Goal: Transaction & Acquisition: Obtain resource

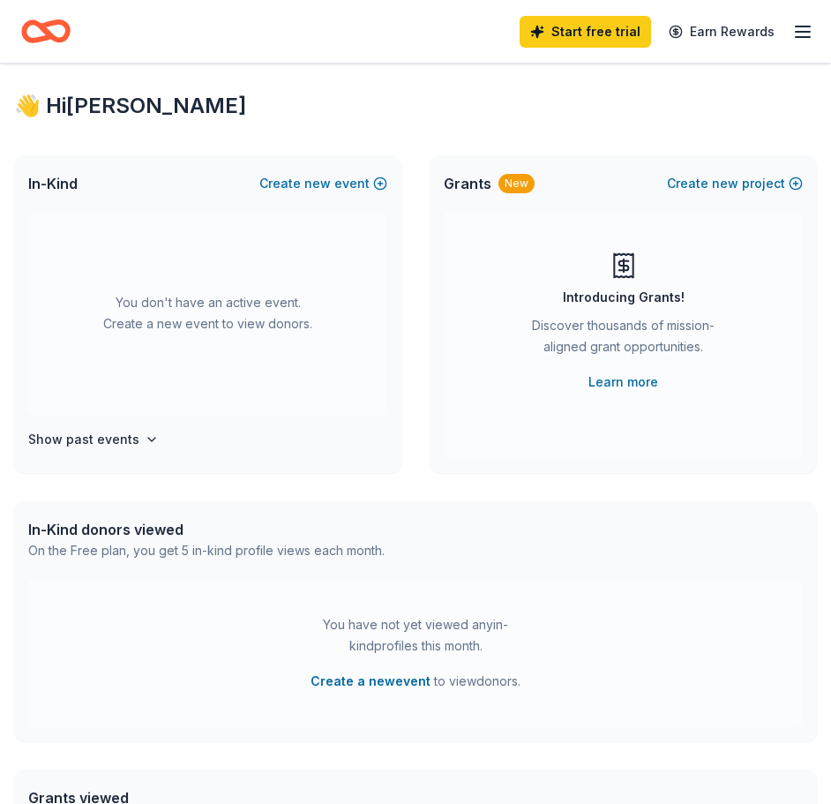
click at [801, 30] on icon "button" at bounding box center [802, 31] width 21 height 21
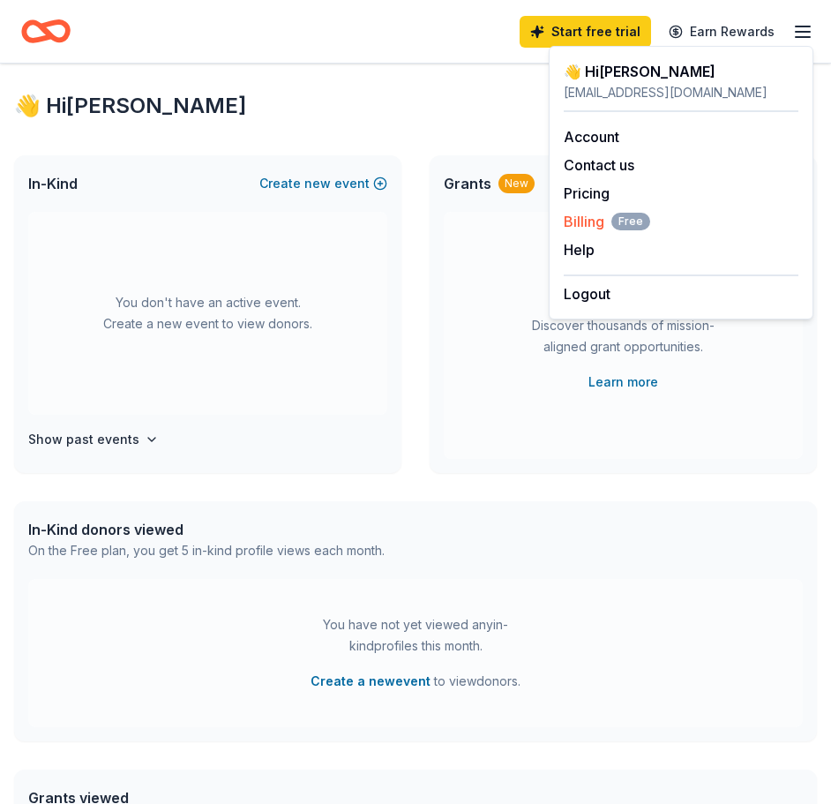
click at [590, 220] on span "Billing Free" at bounding box center [607, 221] width 86 height 21
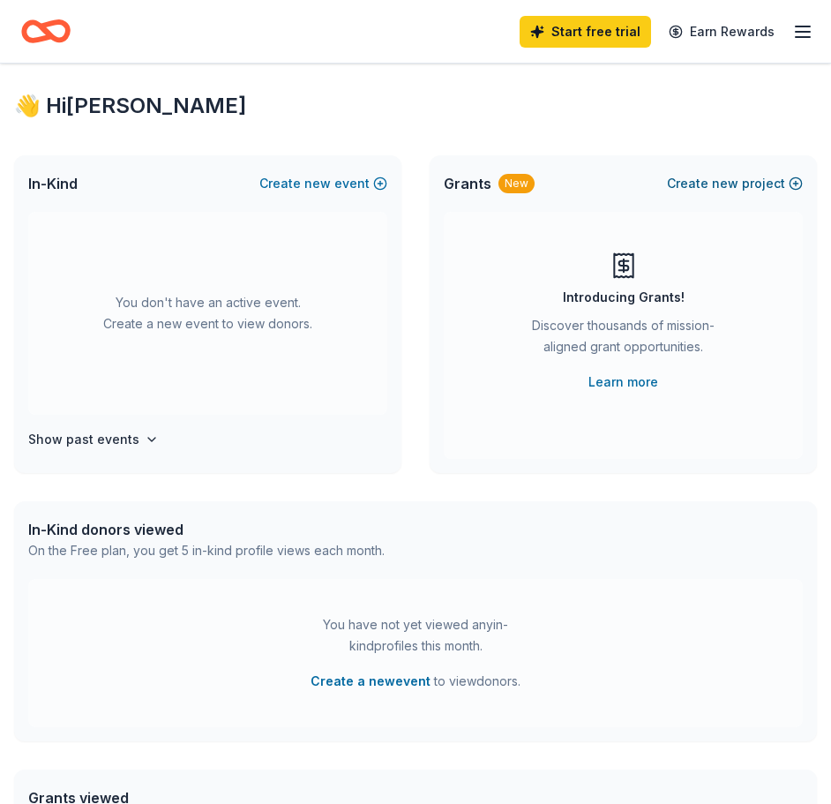
click at [722, 183] on span "new" at bounding box center [725, 183] width 26 height 21
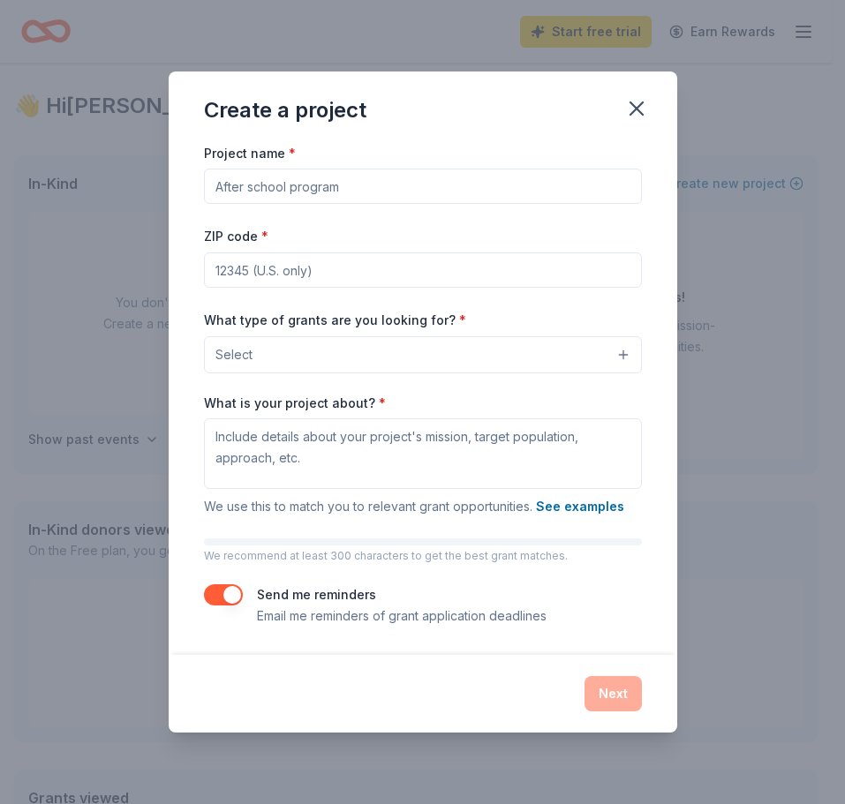
drag, startPoint x: 396, startPoint y: 190, endPoint x: 190, endPoint y: 188, distance: 206.5
click at [190, 188] on div "Project name * ZIP code * What type of grants are you looking for? * Select Wha…" at bounding box center [423, 398] width 508 height 513
type input "[MEDICAL_DATA]"
type input "77550"
click at [499, 357] on button "Select" at bounding box center [423, 354] width 438 height 37
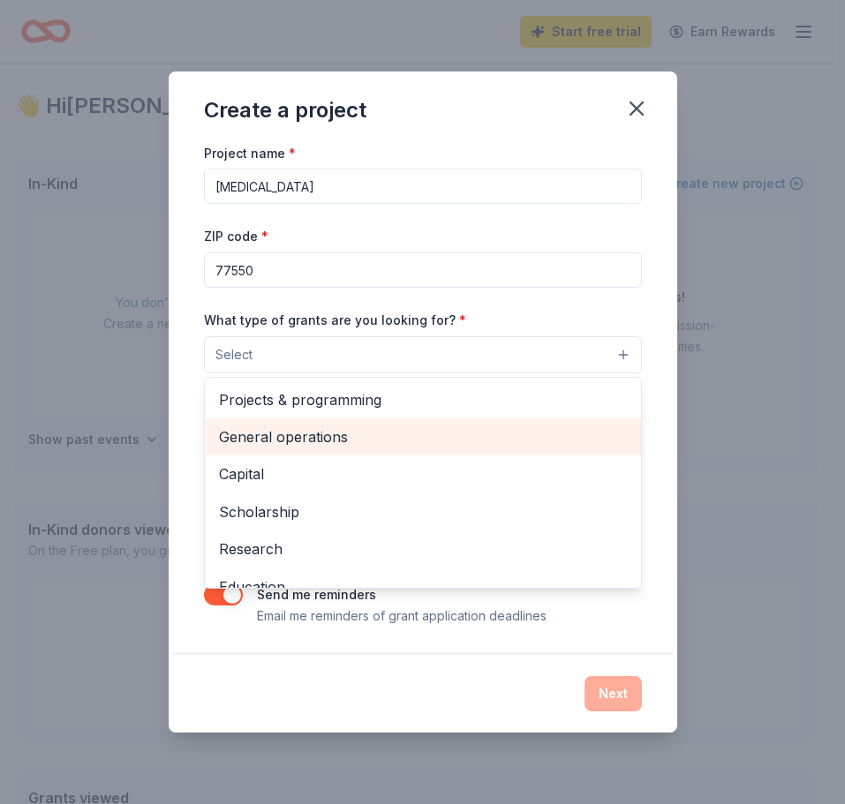
drag, startPoint x: 333, startPoint y: 405, endPoint x: 315, endPoint y: 430, distance: 30.4
click at [315, 430] on div "Projects & programming General operations Capital Scholarship Research Educatio…" at bounding box center [423, 483] width 438 height 212
click at [315, 430] on span "General operations" at bounding box center [423, 436] width 408 height 23
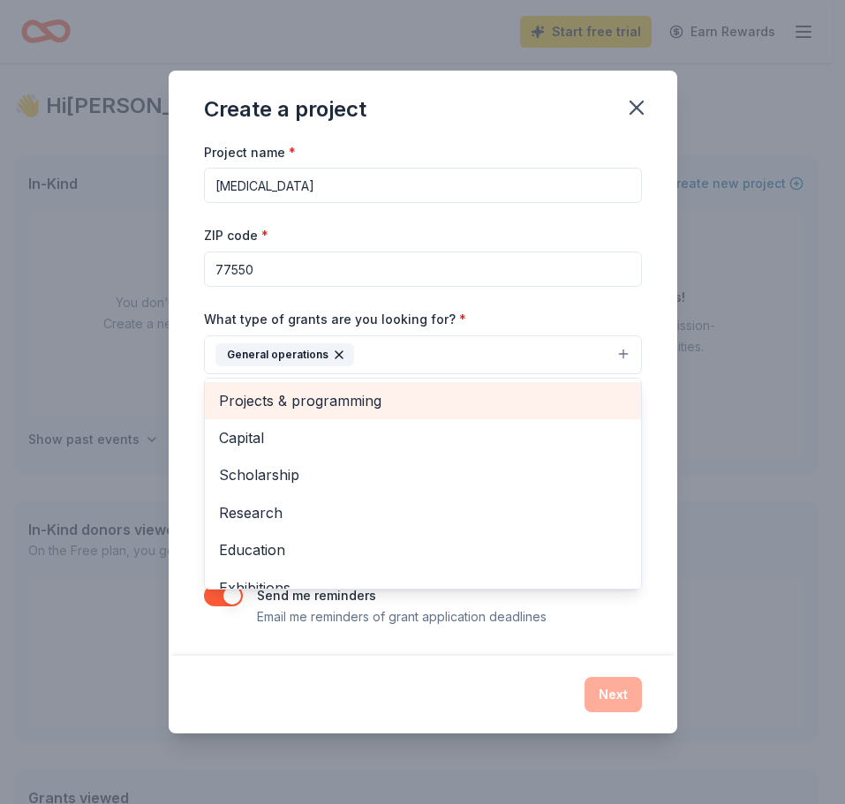
click at [314, 414] on div "Projects & programming" at bounding box center [423, 400] width 436 height 37
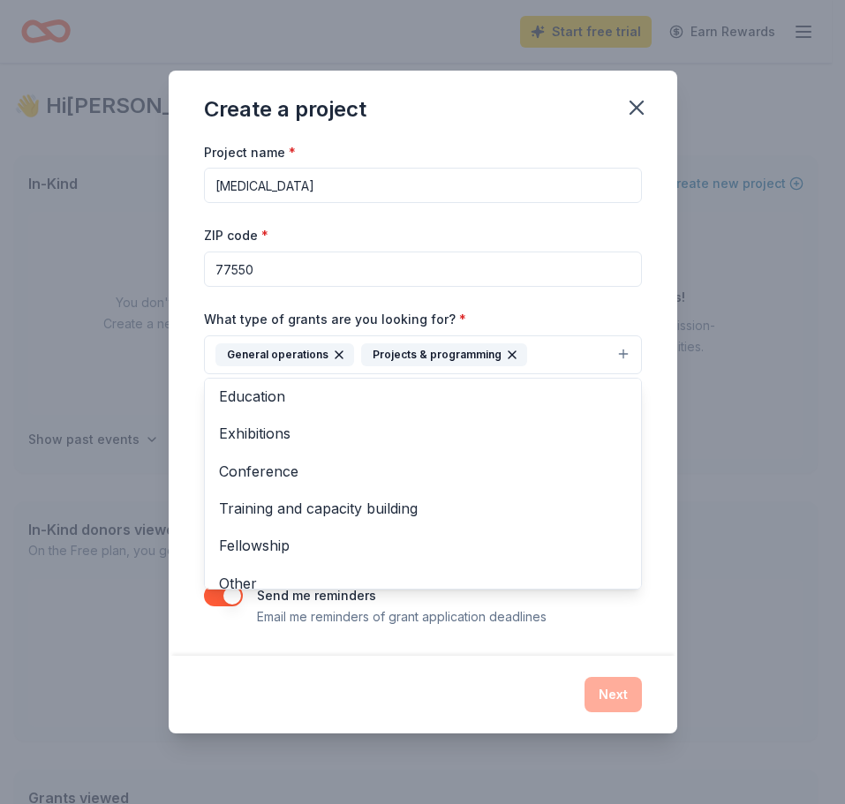
scroll to position [133, 0]
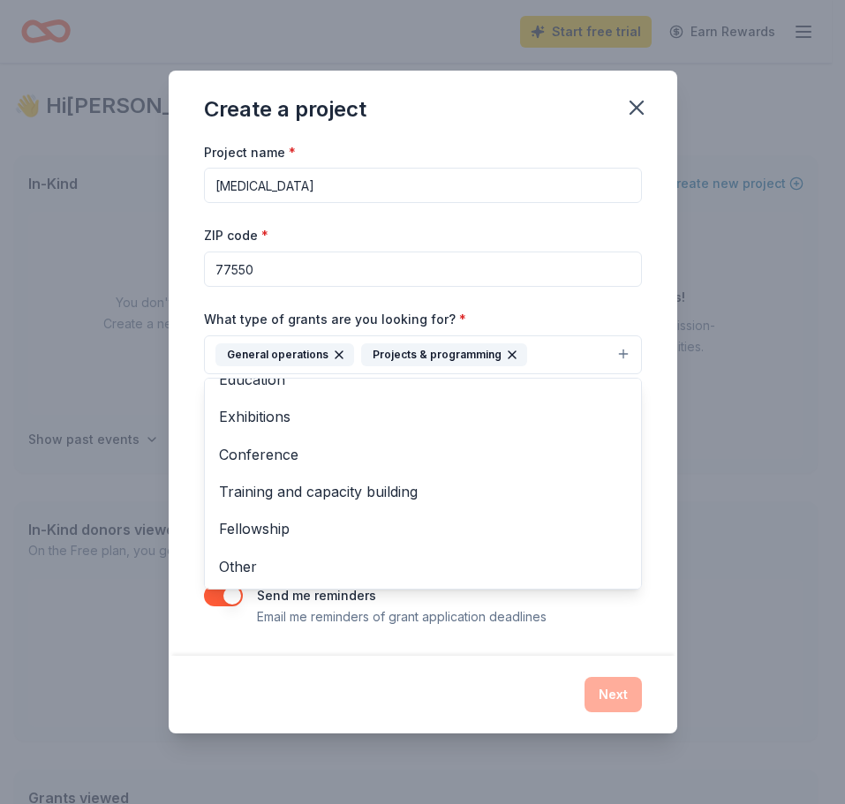
click at [603, 617] on div "Project name * Childhood Cancer ZIP code * 77550 What type of grants are you lo…" at bounding box center [423, 384] width 438 height 486
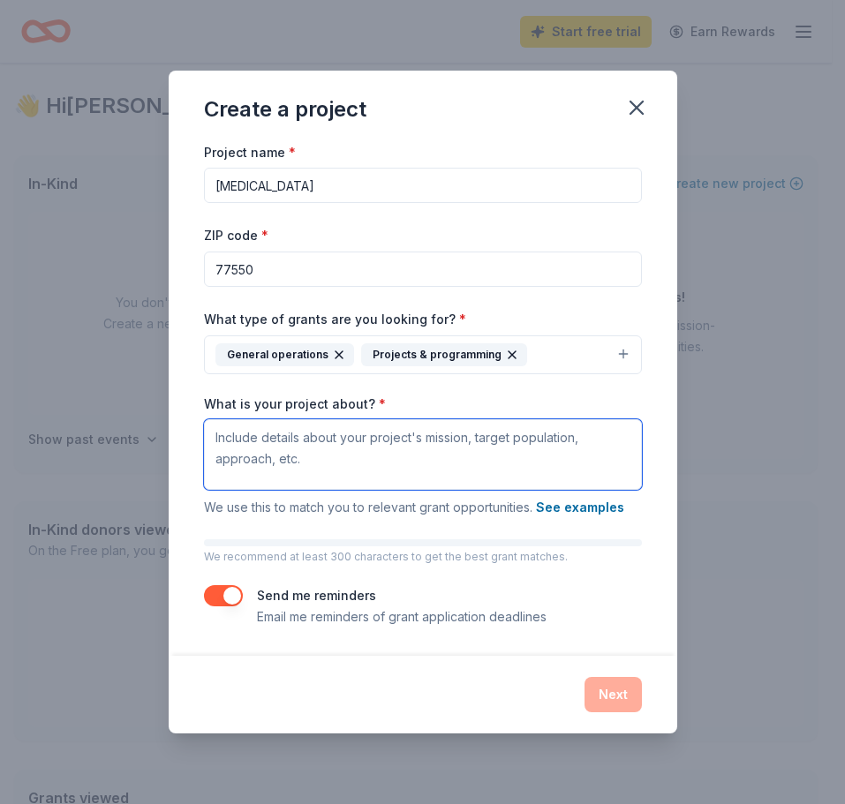
click at [262, 439] on textarea "What is your project about? *" at bounding box center [423, 454] width 438 height 71
type textarea "C"
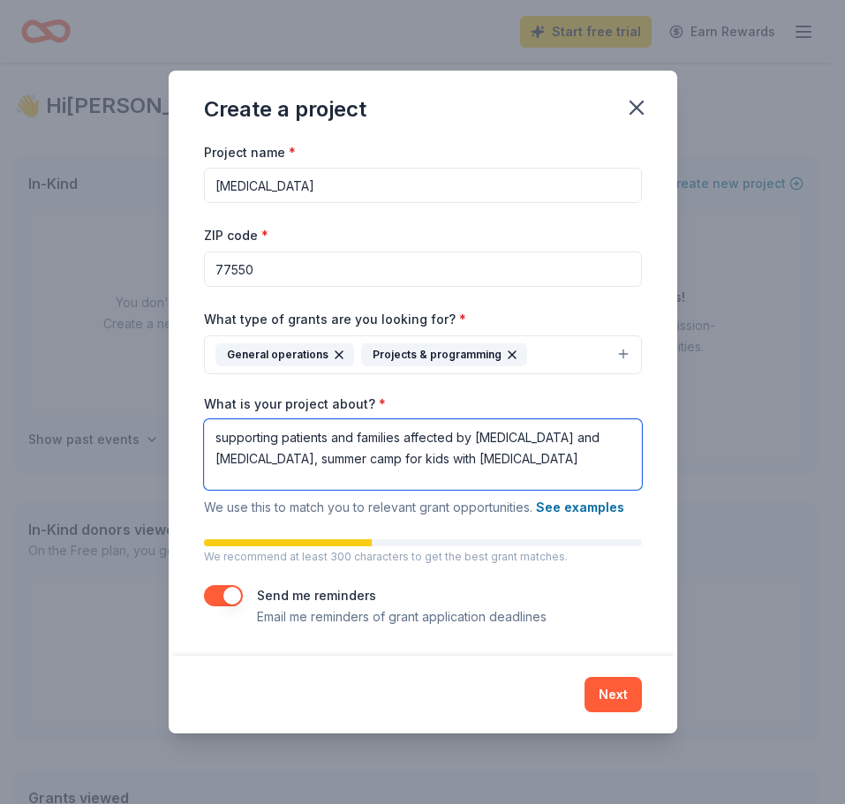
click at [304, 463] on textarea "supporting patients and families affected by childhood cancer and blood disorde…" at bounding box center [423, 454] width 438 height 71
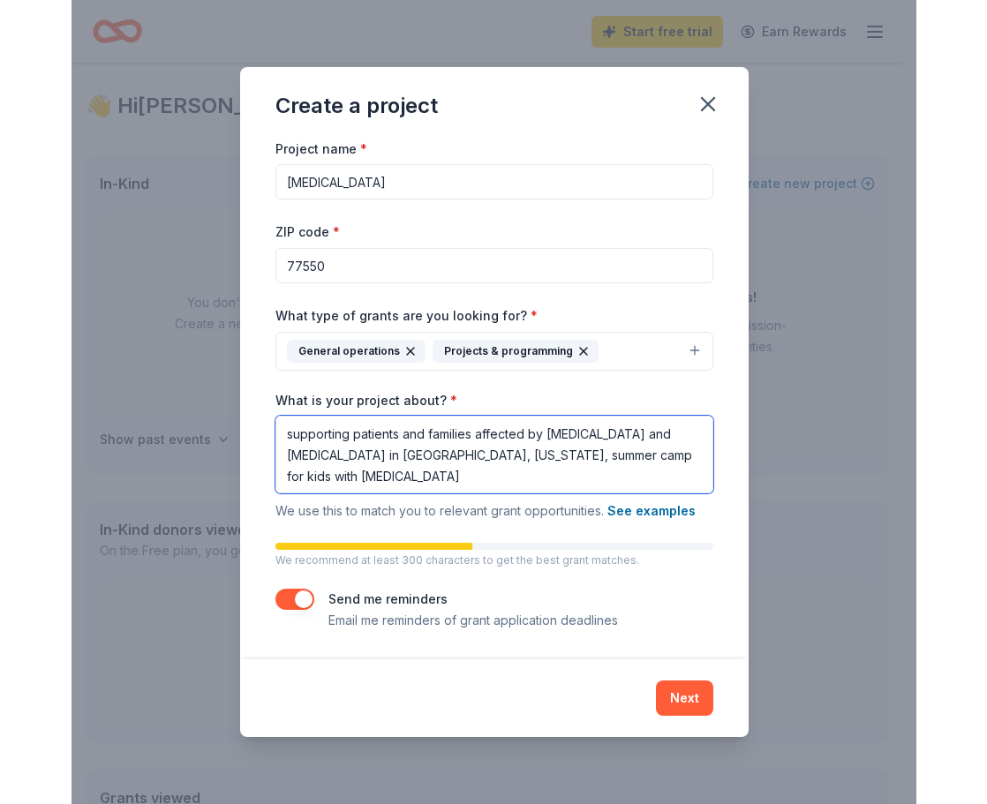
scroll to position [2, 0]
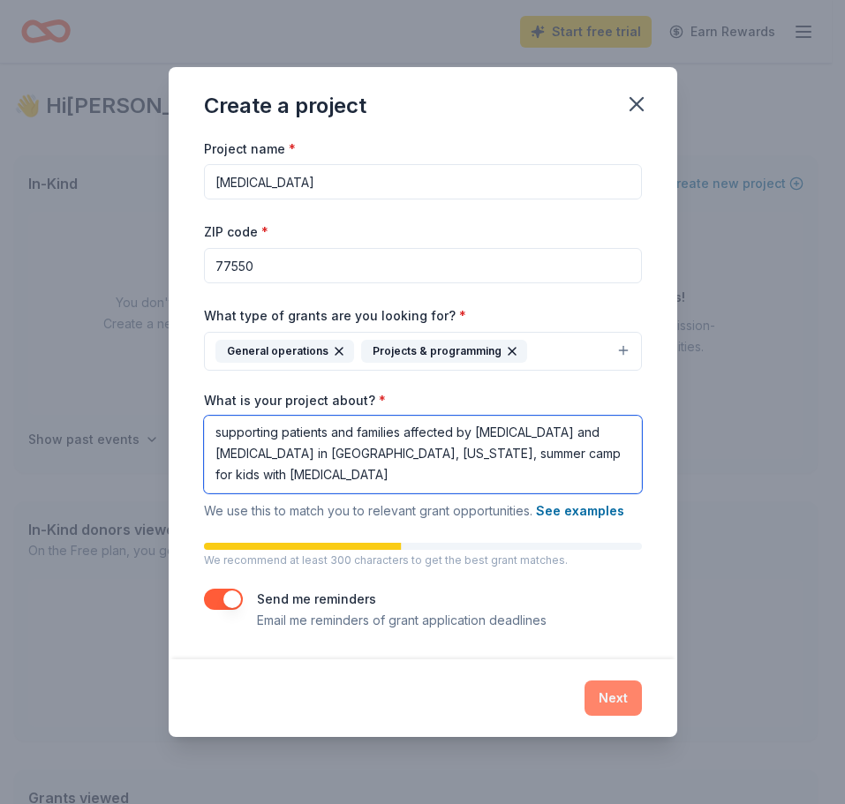
type textarea "supporting patients and families affected by childhood cancer and blood disorde…"
click at [612, 699] on button "Next" at bounding box center [612, 697] width 57 height 35
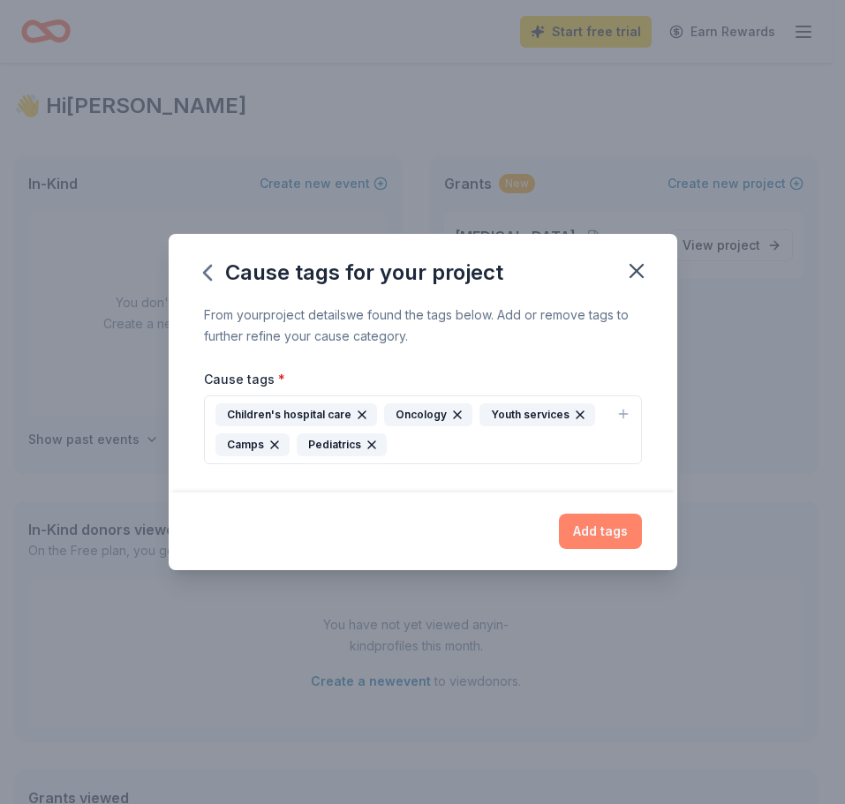
drag, startPoint x: 599, startPoint y: 537, endPoint x: 563, endPoint y: 530, distance: 36.9
click at [563, 530] on button "Add tags" at bounding box center [600, 531] width 83 height 35
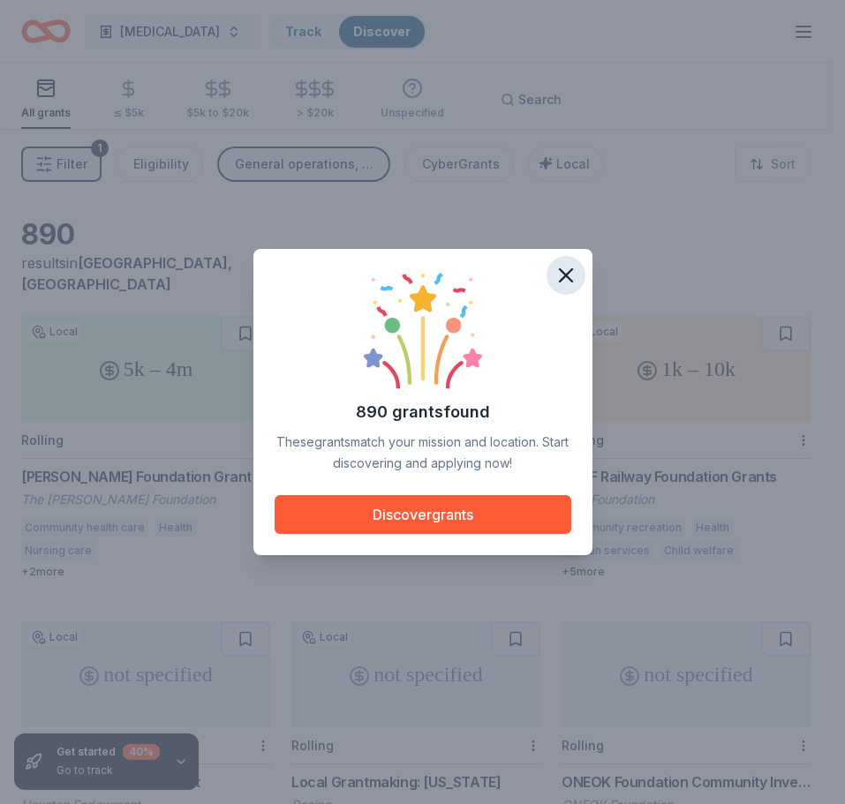
click at [569, 277] on icon "button" at bounding box center [565, 275] width 25 height 25
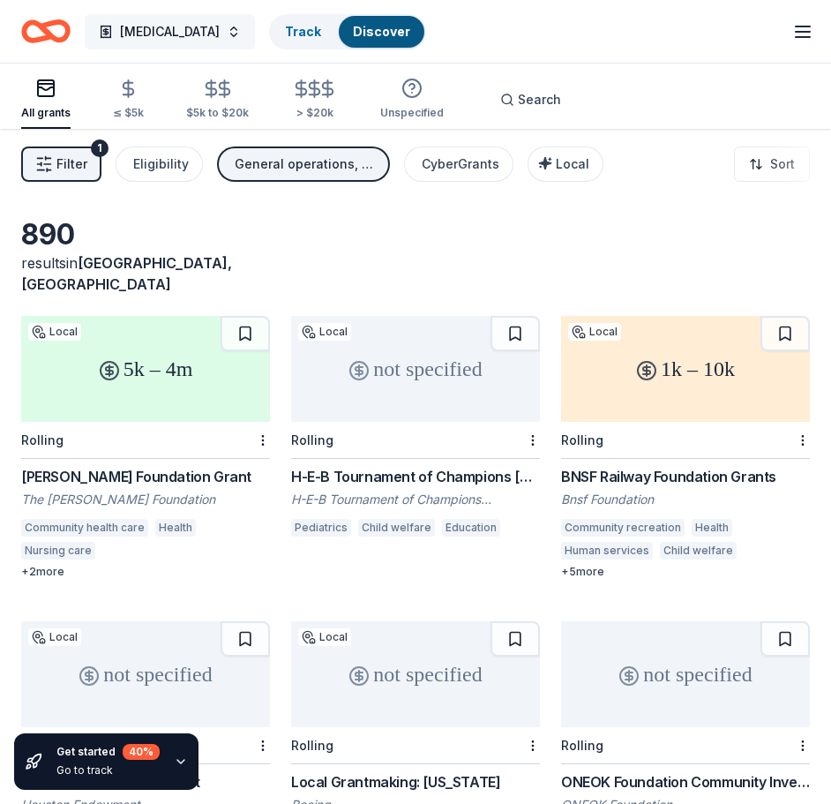
click at [149, 38] on span "[MEDICAL_DATA]" at bounding box center [170, 31] width 100 height 21
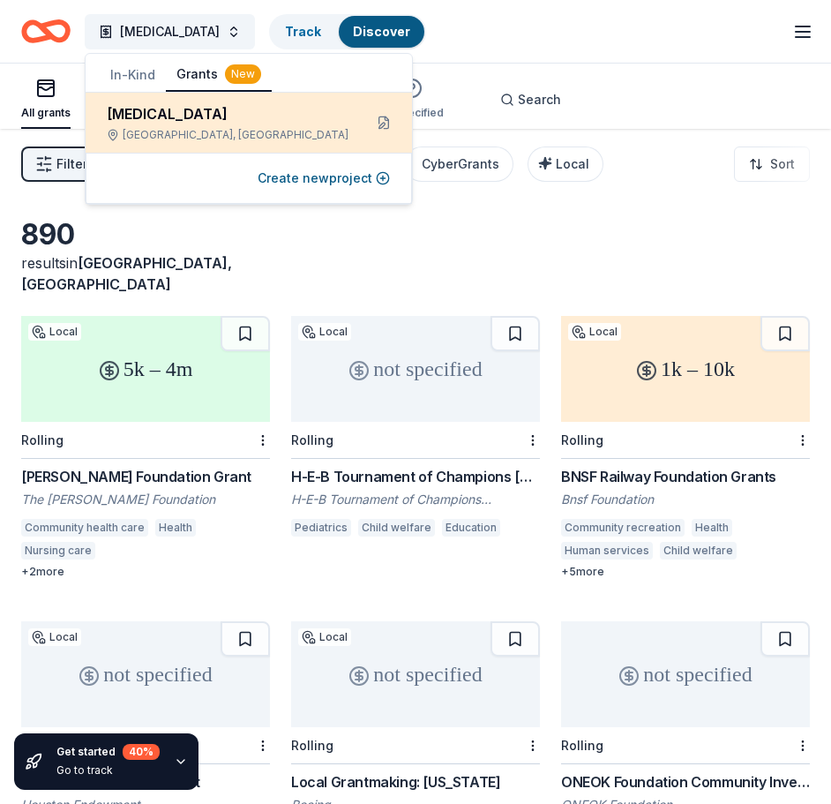
click at [238, 107] on div "Childhood Cancer Galveston, TX" at bounding box center [249, 123] width 327 height 60
click at [370, 124] on button at bounding box center [384, 123] width 28 height 28
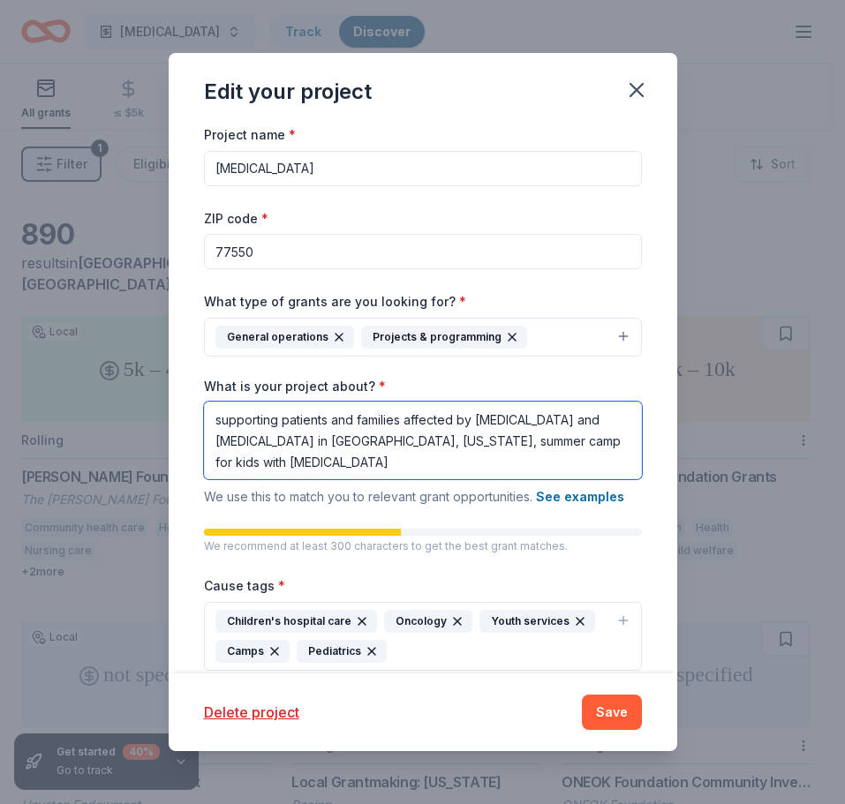
click at [312, 460] on textarea "supporting patients and families affected by childhood cancer and blood disorde…" at bounding box center [423, 441] width 438 height 78
type textarea "supporting patients and families affected by childhood cancer and blood disorde…"
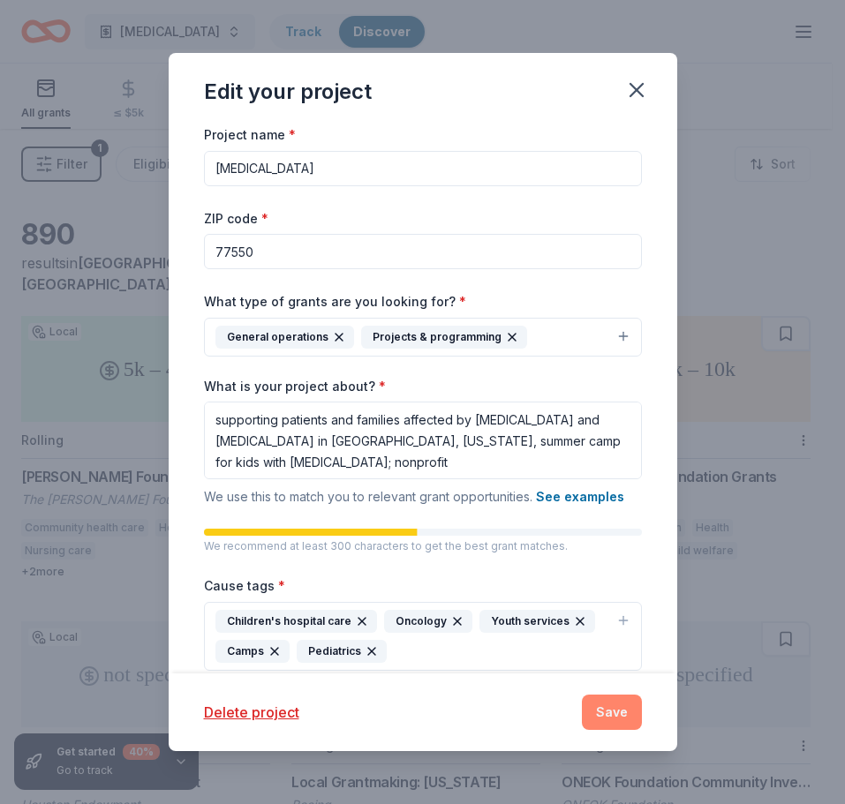
click at [620, 718] on button "Save" at bounding box center [612, 711] width 60 height 35
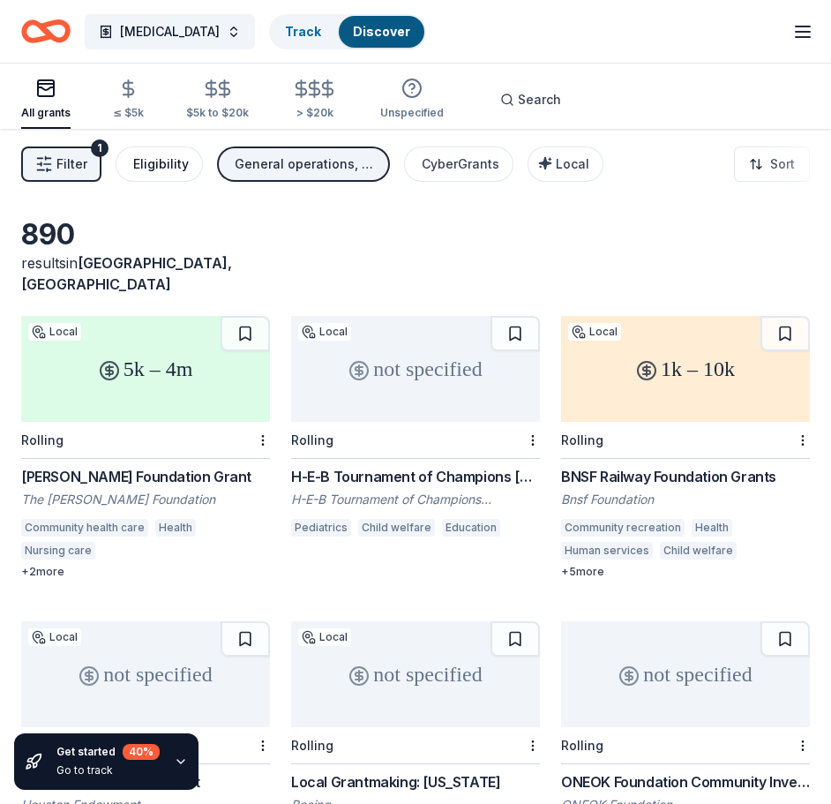
click at [150, 170] on div "Eligibility" at bounding box center [161, 164] width 56 height 21
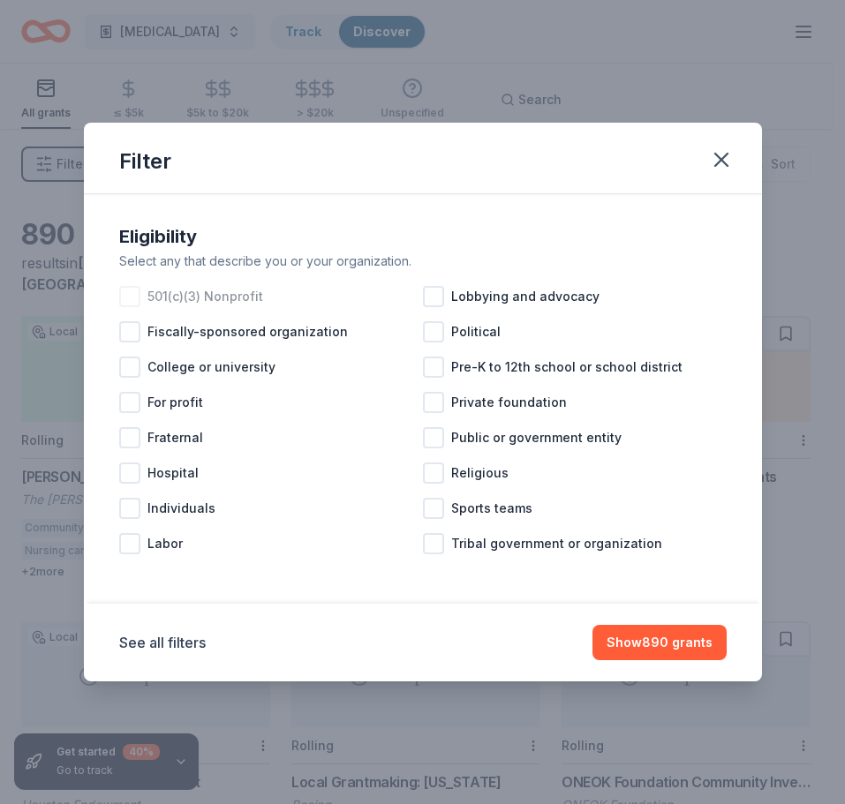
click at [125, 297] on div at bounding box center [129, 296] width 21 height 21
click at [627, 643] on button "Show 768 grants" at bounding box center [659, 642] width 133 height 35
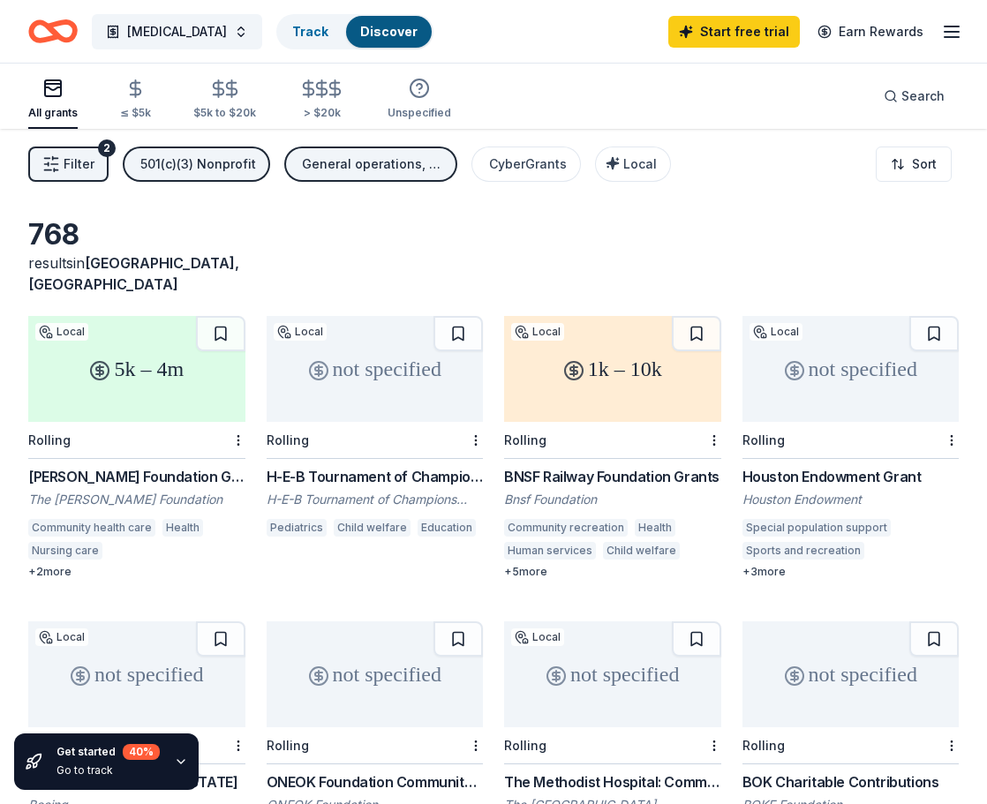
click at [81, 174] on span "Filter" at bounding box center [79, 164] width 31 height 21
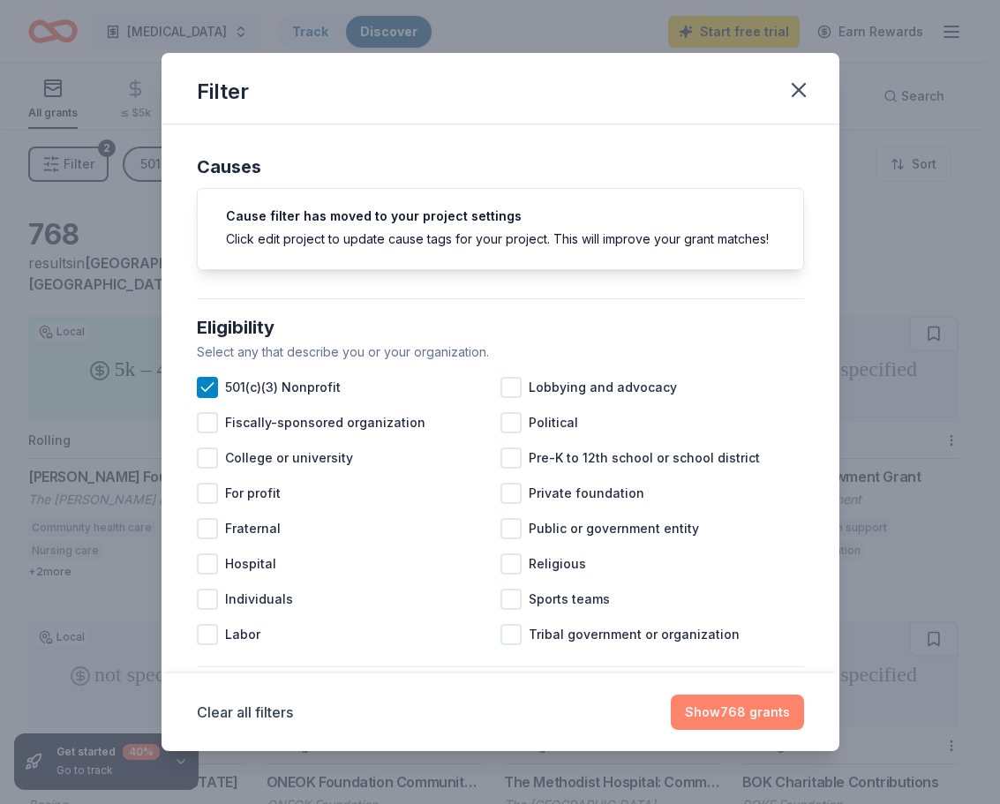
click at [750, 706] on button "Show 768 grants" at bounding box center [737, 711] width 133 height 35
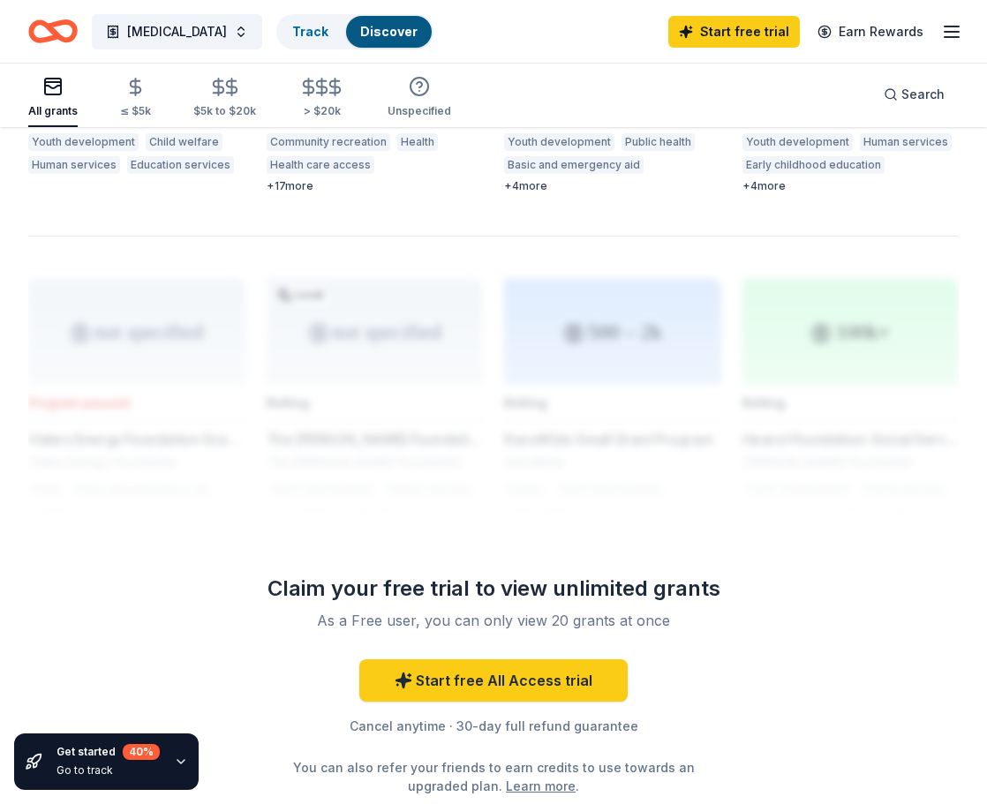
scroll to position [1676, 0]
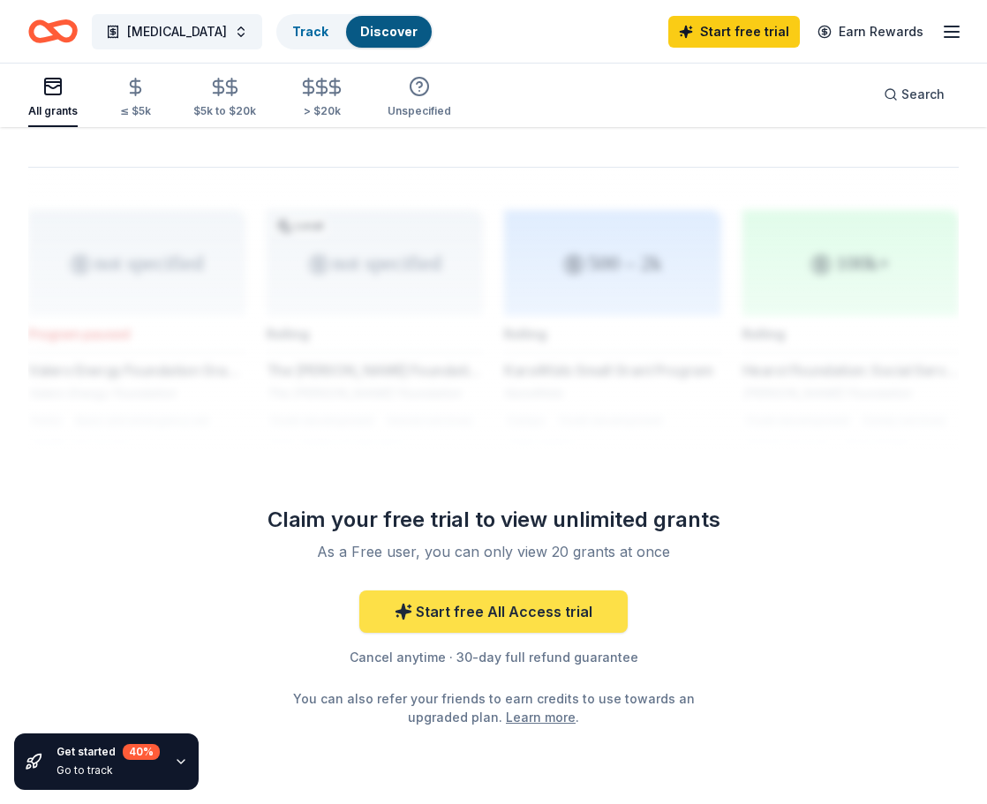
click at [540, 600] on link "Start free All Access trial" at bounding box center [493, 611] width 268 height 42
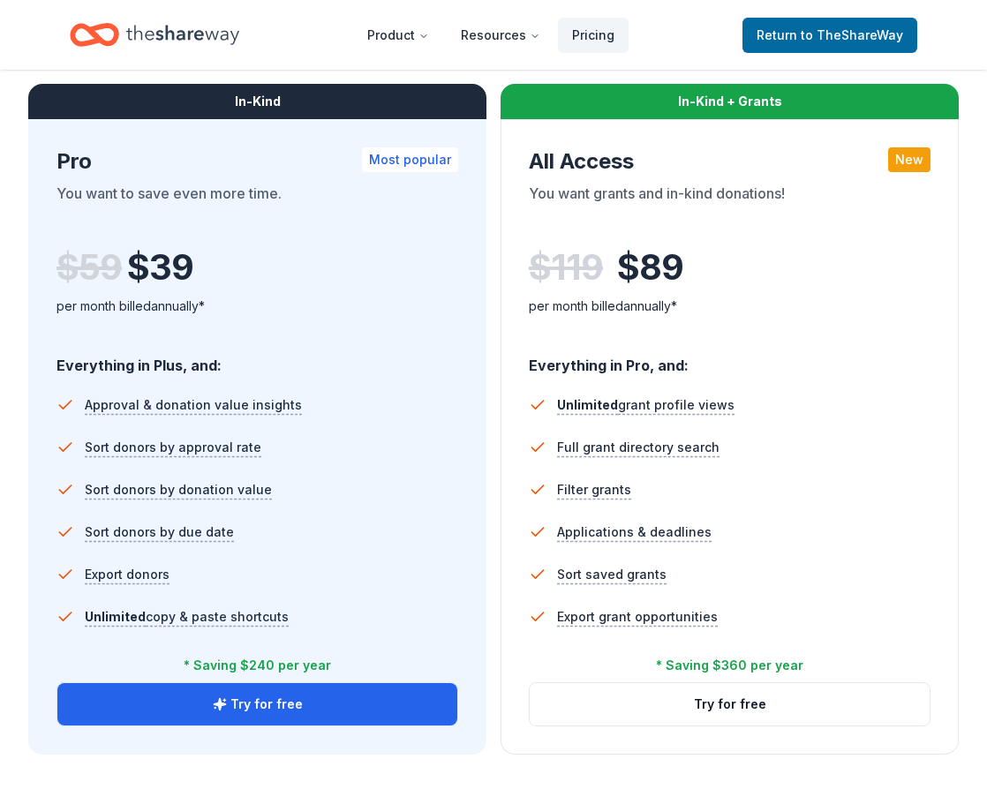
scroll to position [1044, 0]
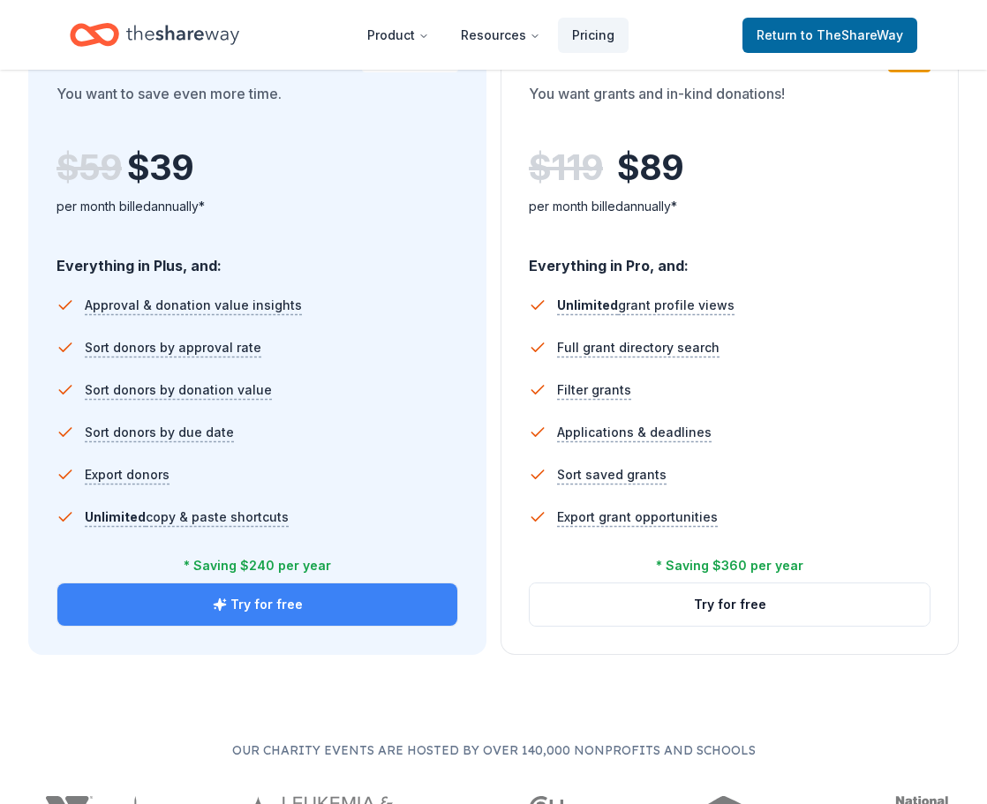
click at [273, 599] on button "Try for free" at bounding box center [257, 604] width 400 height 42
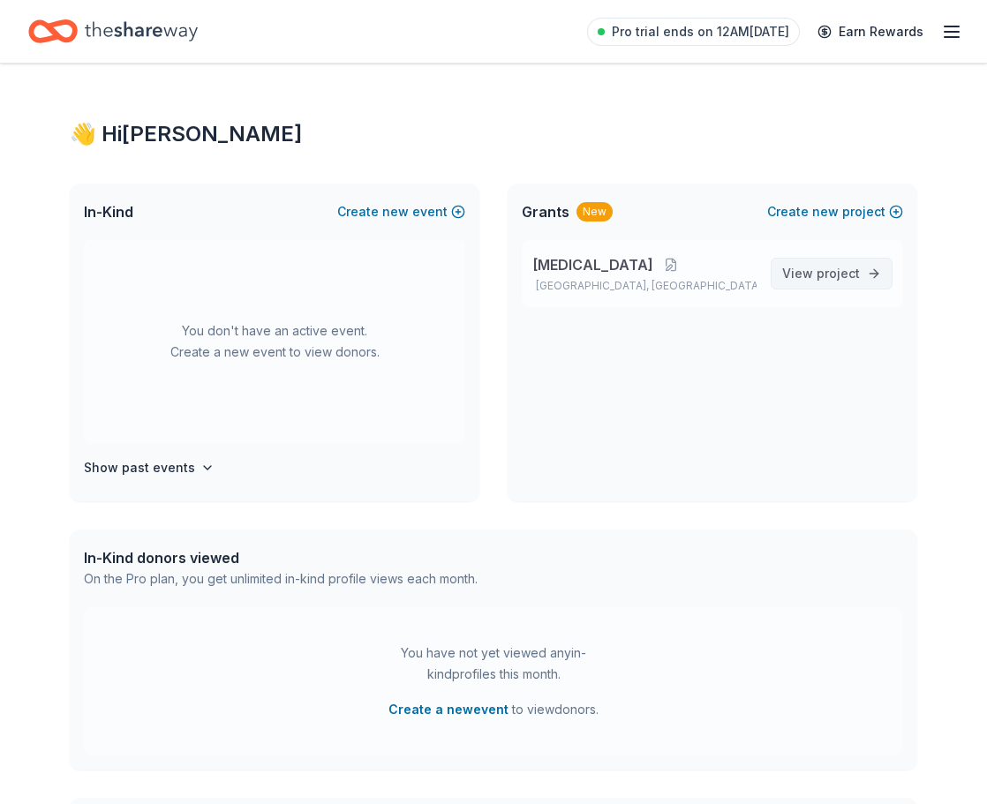
click at [797, 274] on span "View project" at bounding box center [821, 273] width 78 height 21
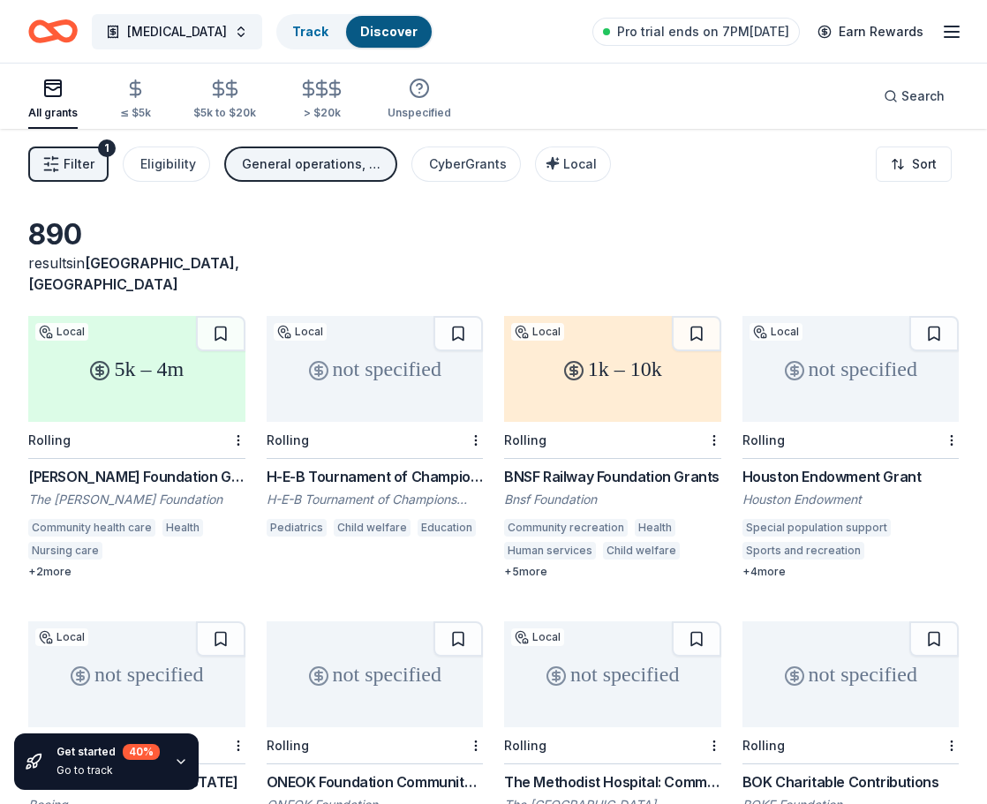
click at [95, 158] on button "Filter 1" at bounding box center [68, 163] width 80 height 35
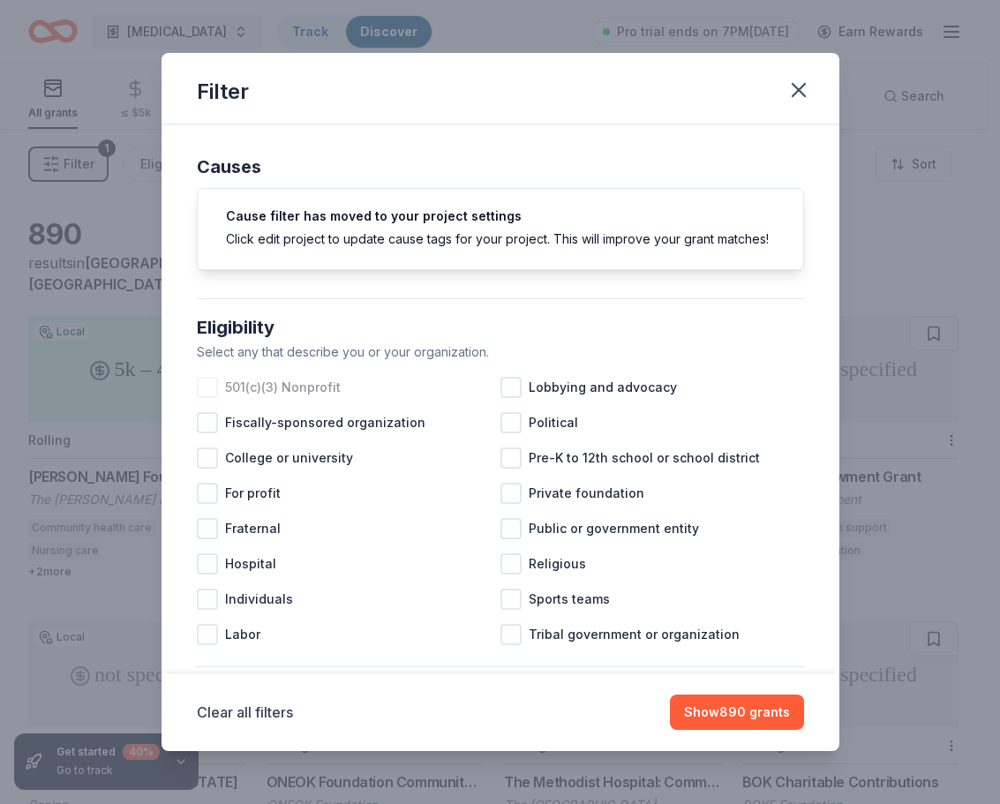
click at [251, 398] on span "501(c)(3) Nonprofit" at bounding box center [283, 387] width 116 height 21
drag, startPoint x: 839, startPoint y: 279, endPoint x: 849, endPoint y: 312, distance: 34.1
click at [849, 312] on div "Filter Causes Cause filter has moved to your project settings Click edit projec…" at bounding box center [500, 402] width 1000 height 804
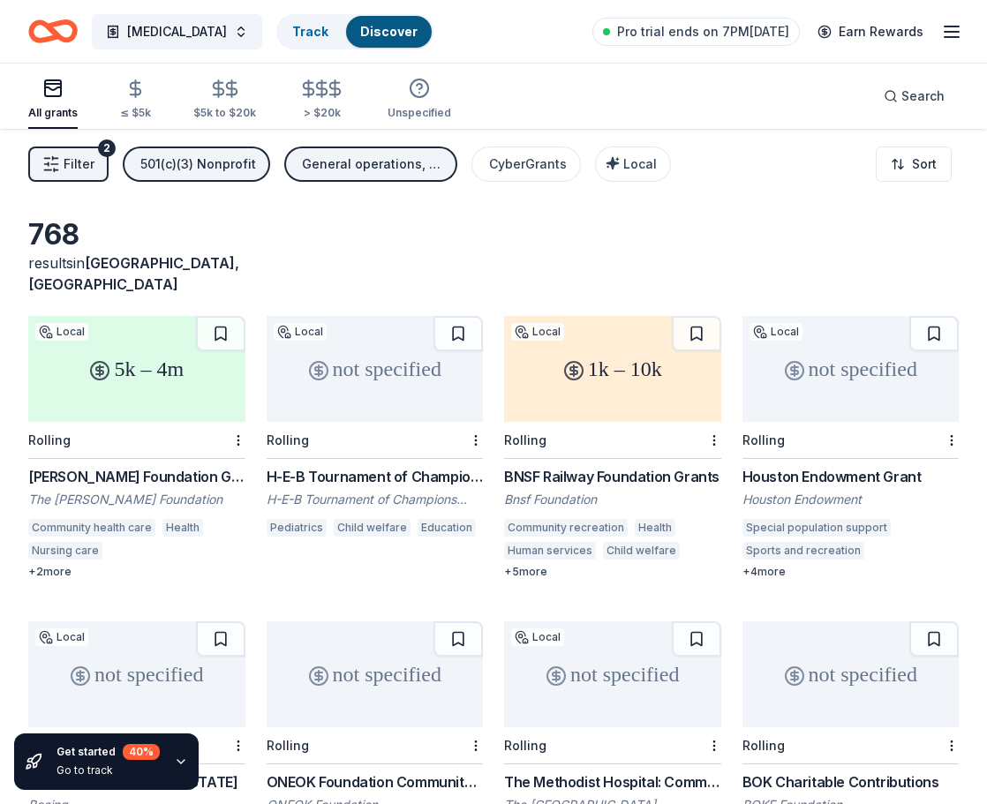
click at [95, 171] on button "Filter 2" at bounding box center [68, 163] width 80 height 35
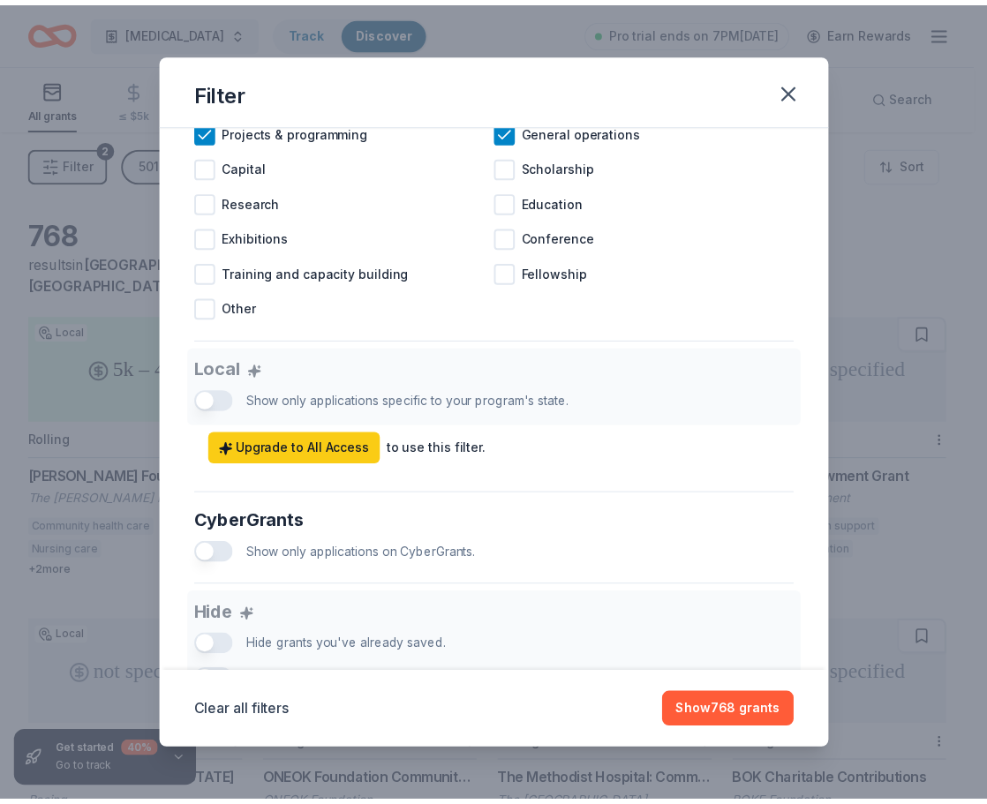
scroll to position [969, 0]
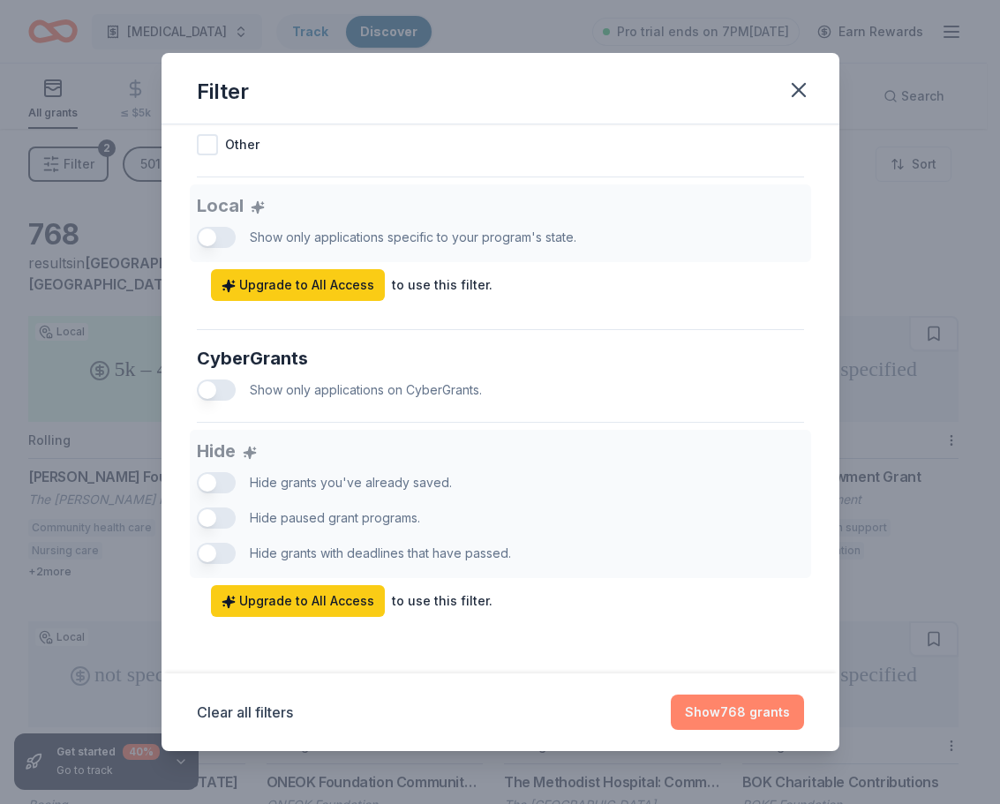
click at [773, 699] on button "Show 768 grants" at bounding box center [737, 711] width 133 height 35
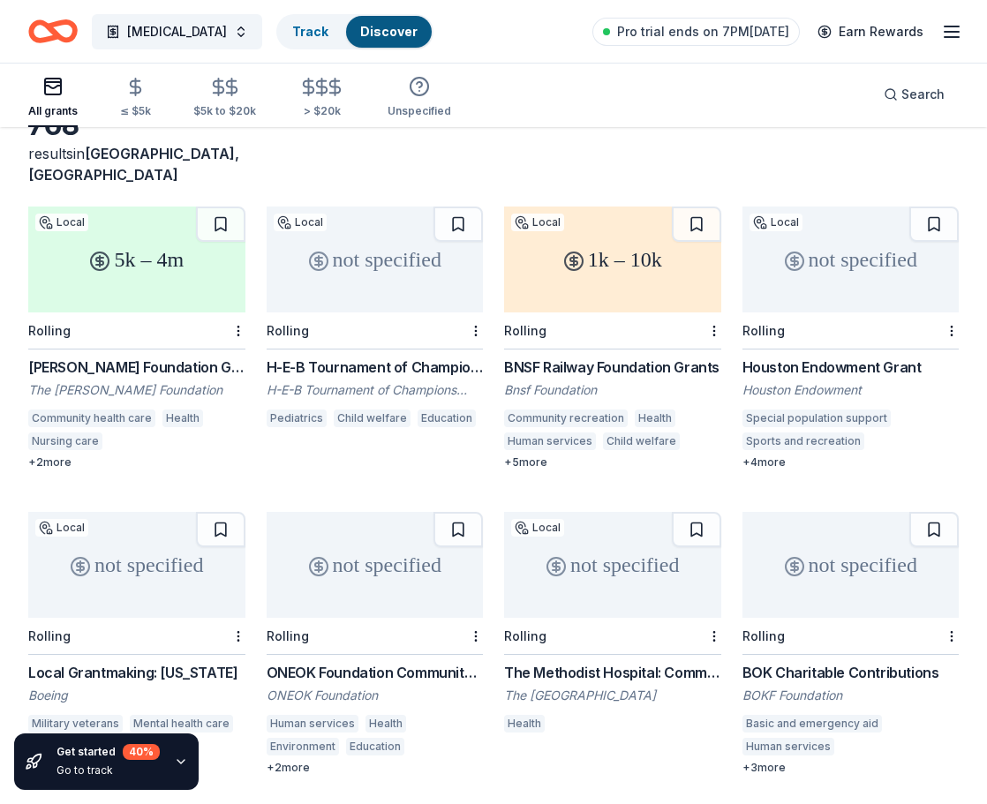
scroll to position [0, 0]
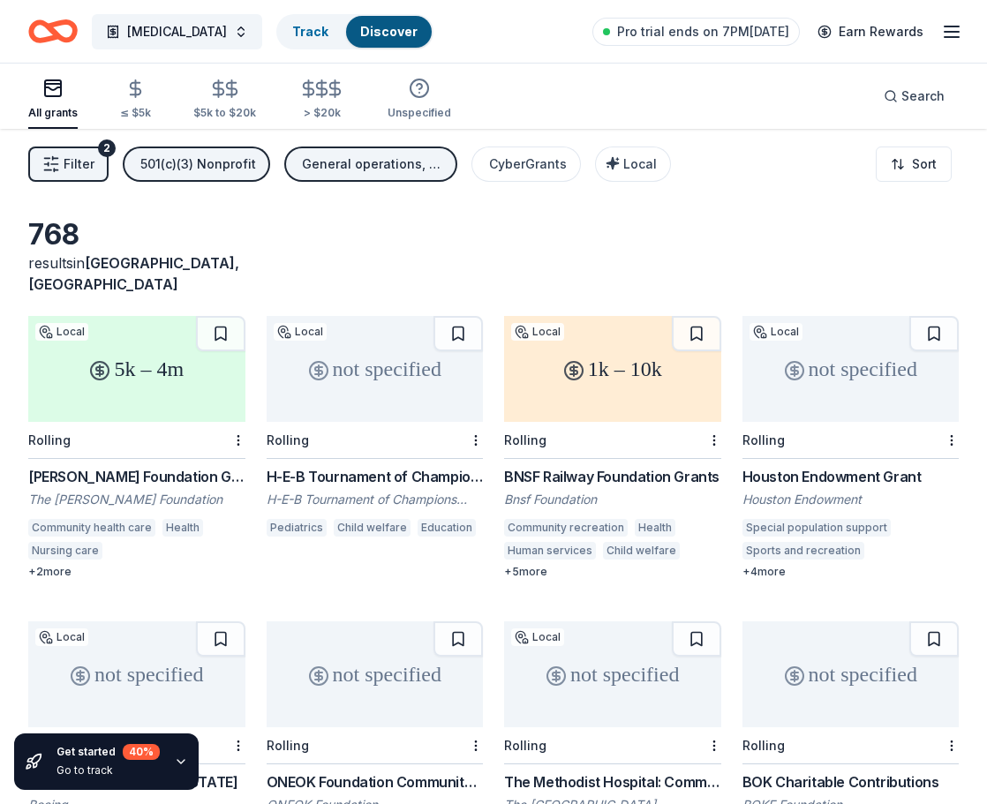
click at [126, 422] on div "Rolling" at bounding box center [136, 440] width 217 height 37
click at [223, 316] on button at bounding box center [220, 333] width 49 height 35
click at [396, 383] on div "not specified" at bounding box center [375, 369] width 217 height 106
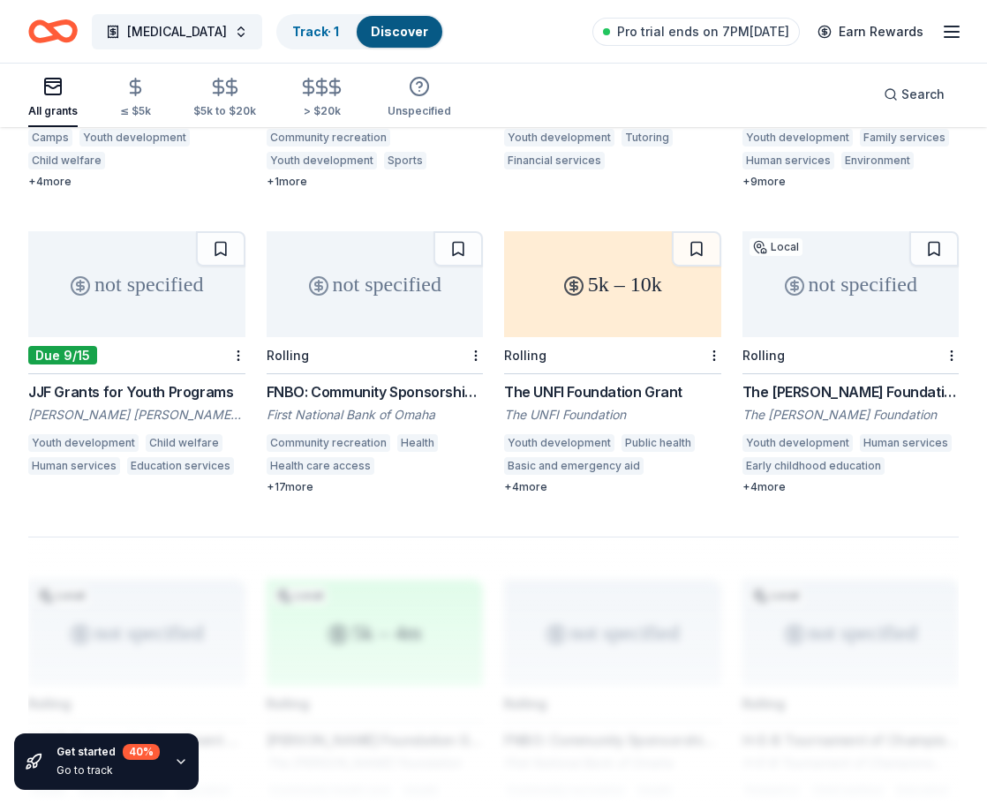
scroll to position [1188, 0]
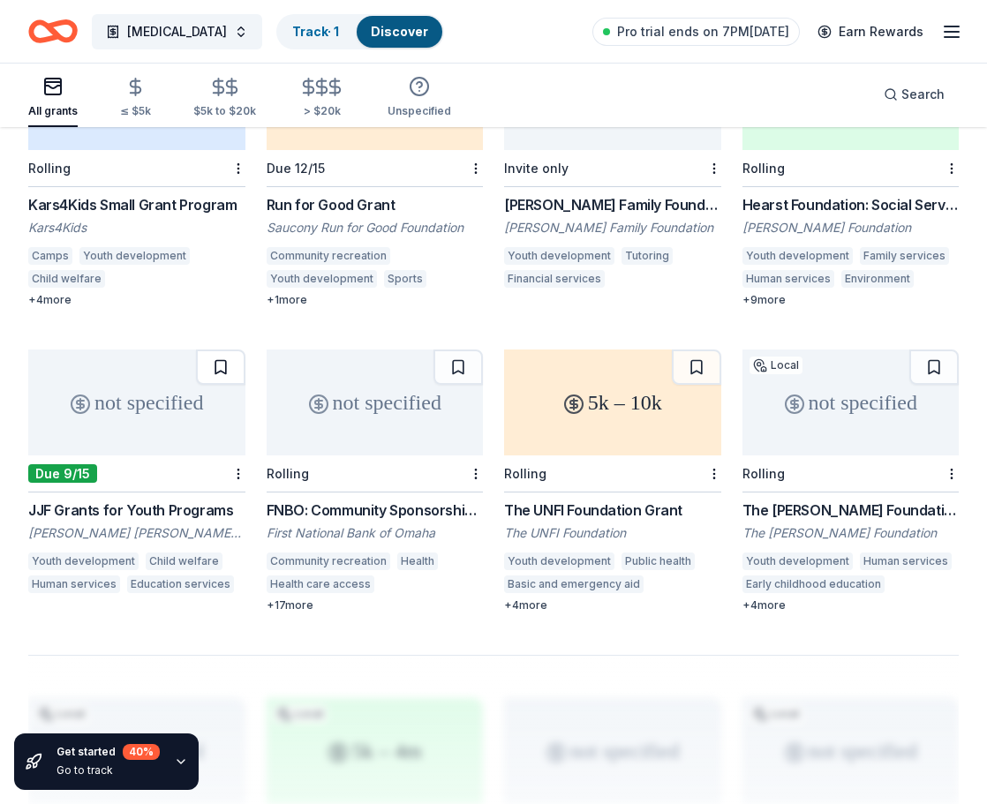
click at [214, 349] on button at bounding box center [220, 366] width 49 height 35
click at [452, 349] on button at bounding box center [457, 366] width 49 height 35
click at [458, 349] on button at bounding box center [460, 366] width 46 height 35
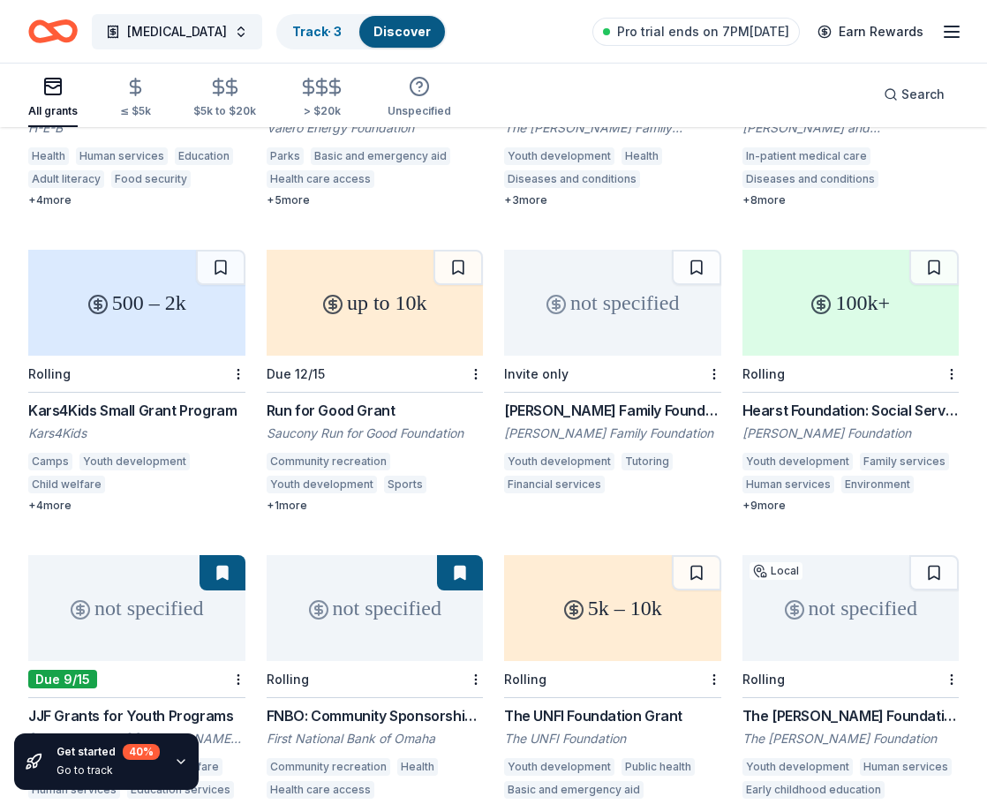
scroll to position [965, 0]
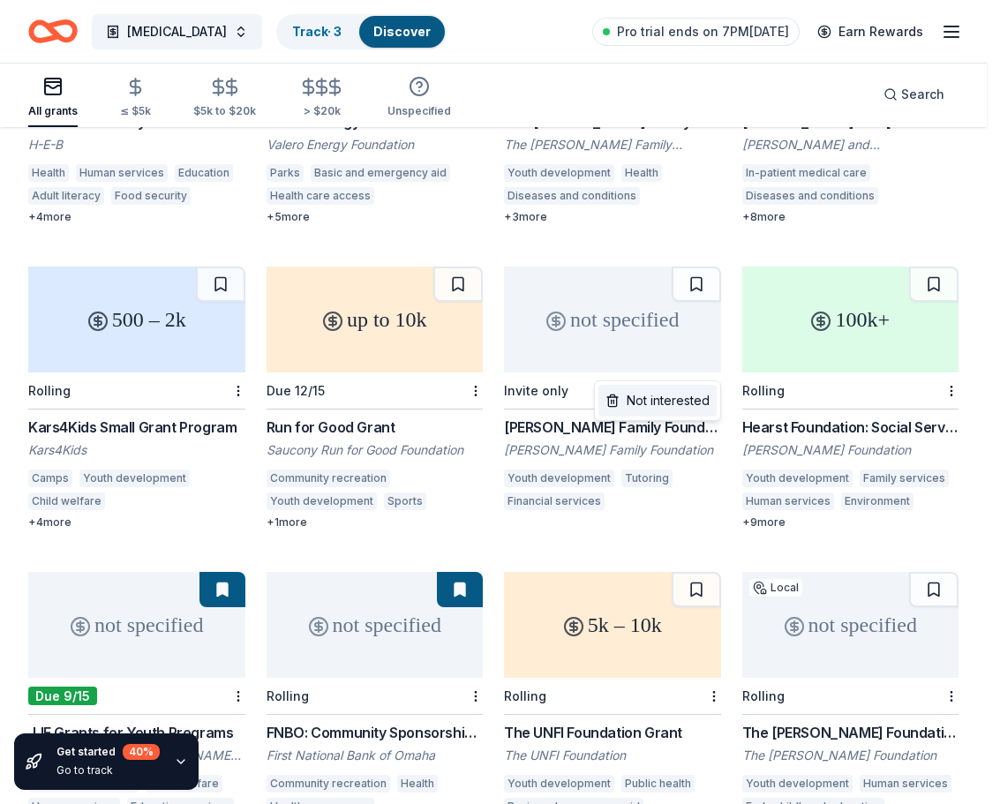
click at [683, 403] on div "Not interested" at bounding box center [657, 401] width 118 height 32
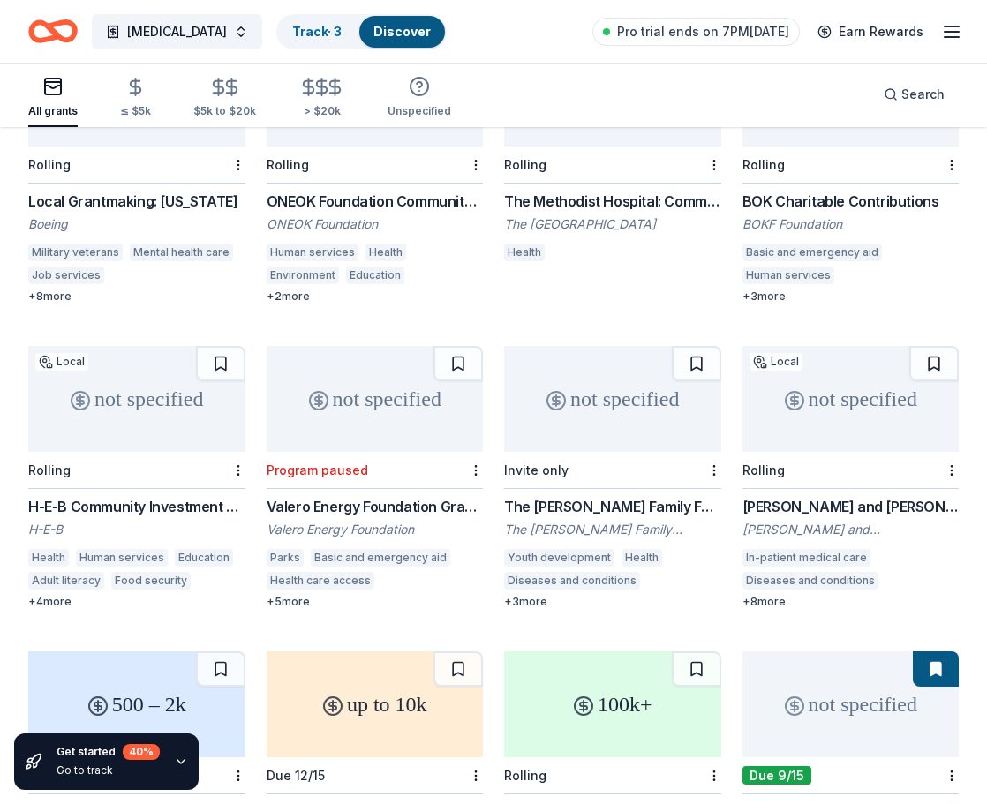
scroll to position [549, 0]
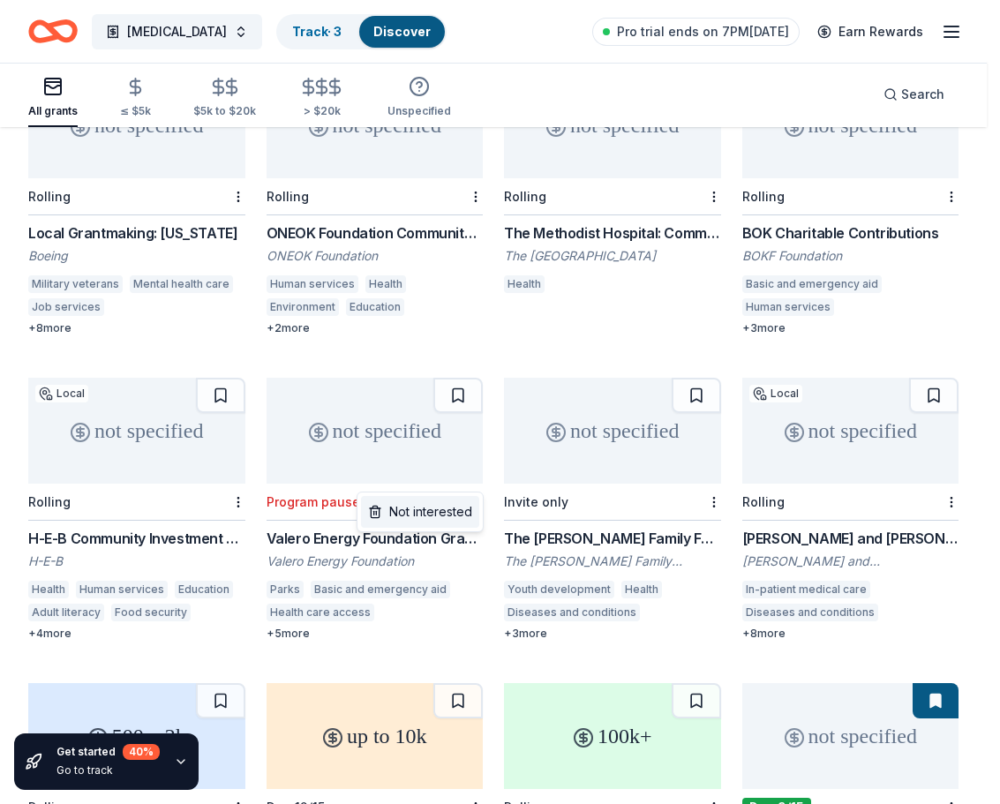
click at [438, 513] on div "Not interested" at bounding box center [420, 512] width 118 height 32
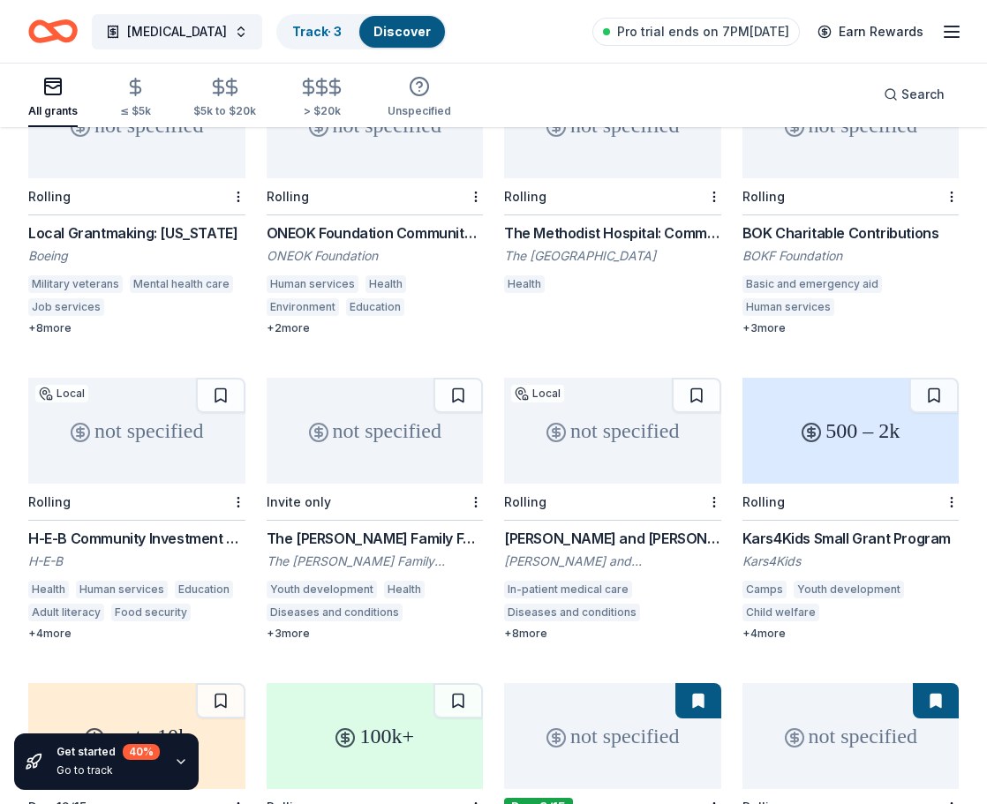
click at [470, 484] on div at bounding box center [474, 502] width 18 height 36
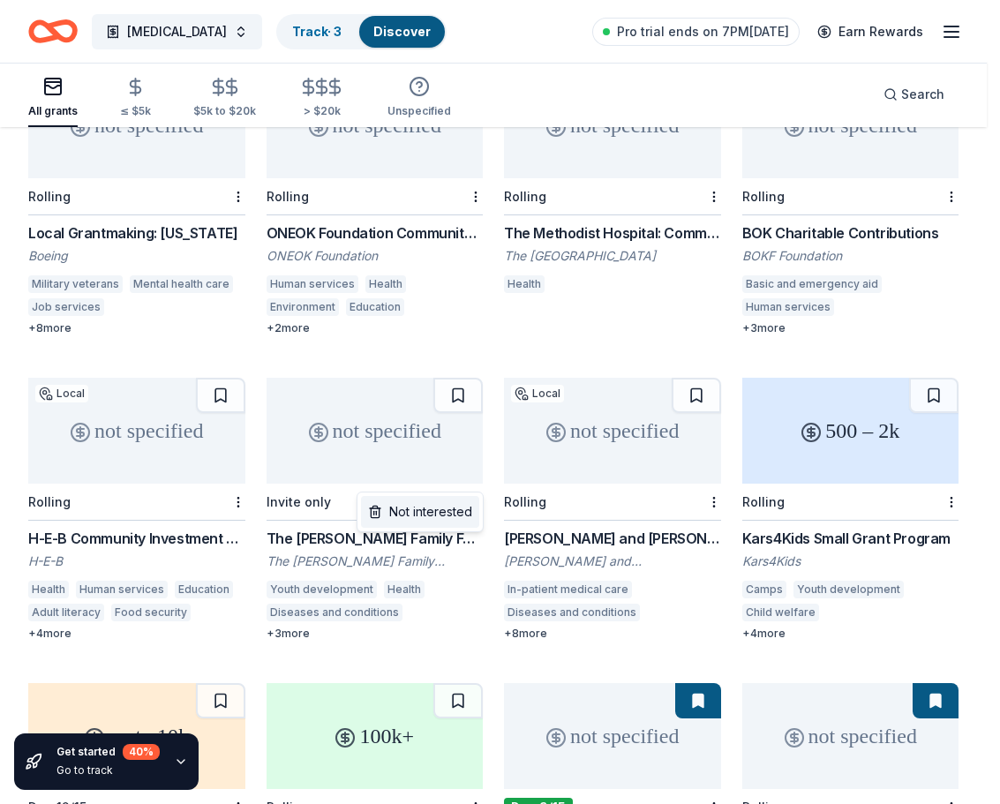
click at [418, 514] on div "Not interested" at bounding box center [420, 512] width 118 height 32
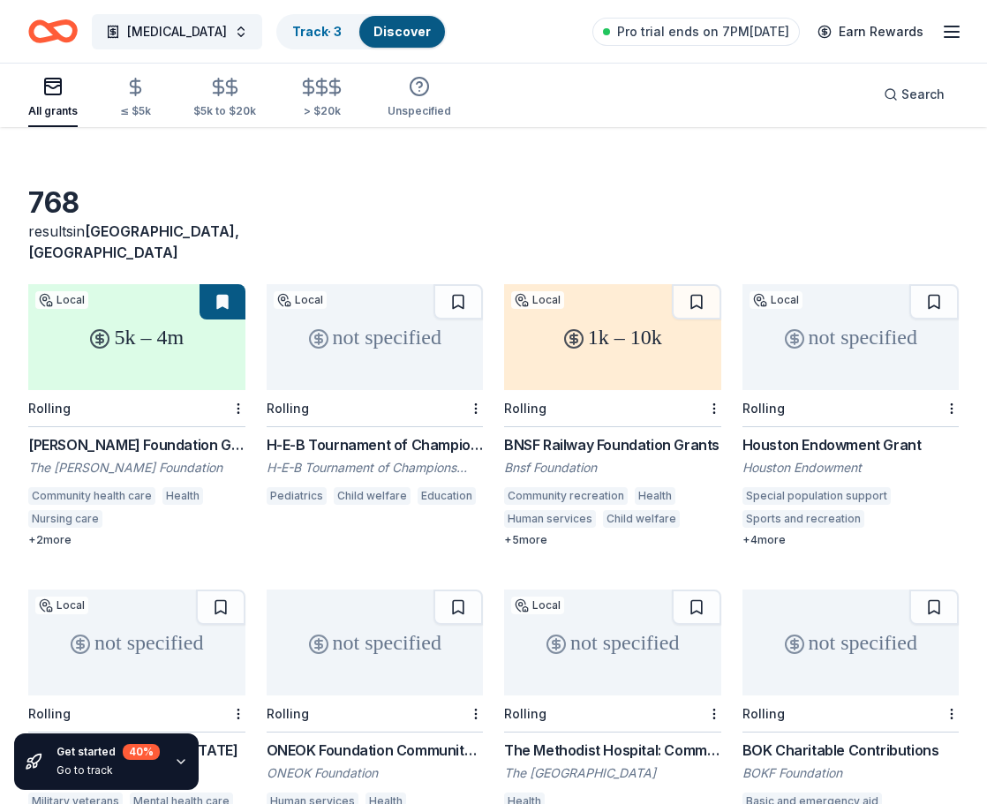
scroll to position [0, 0]
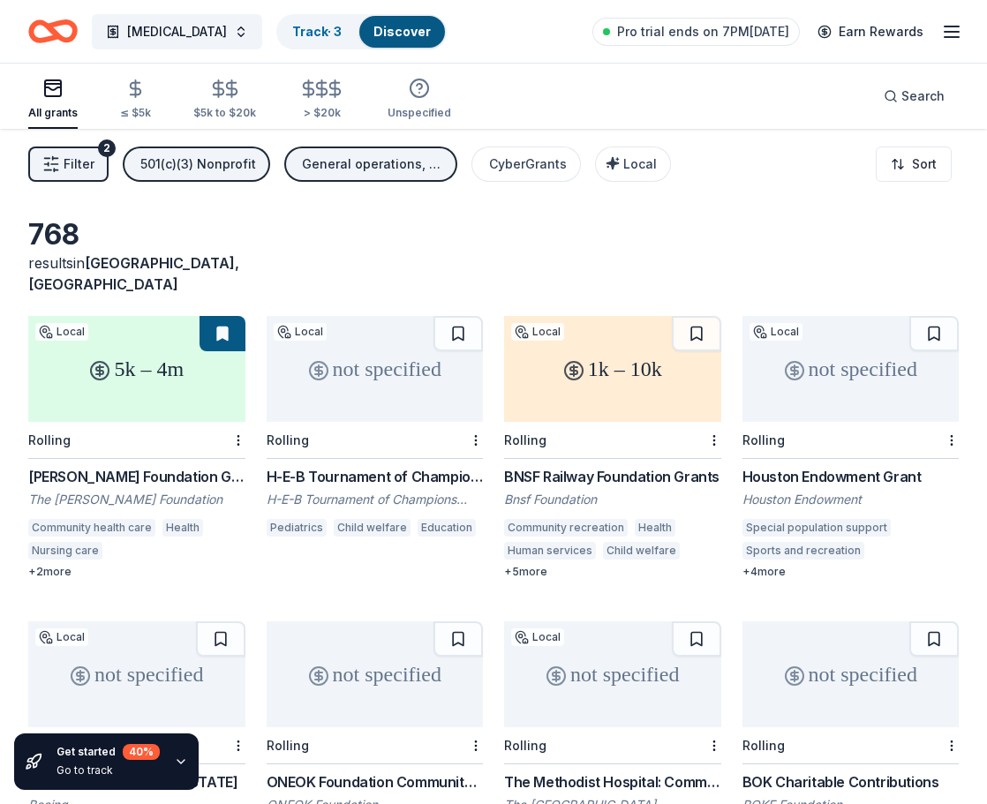
click at [649, 382] on div "1k – 10k" at bounding box center [612, 369] width 217 height 106
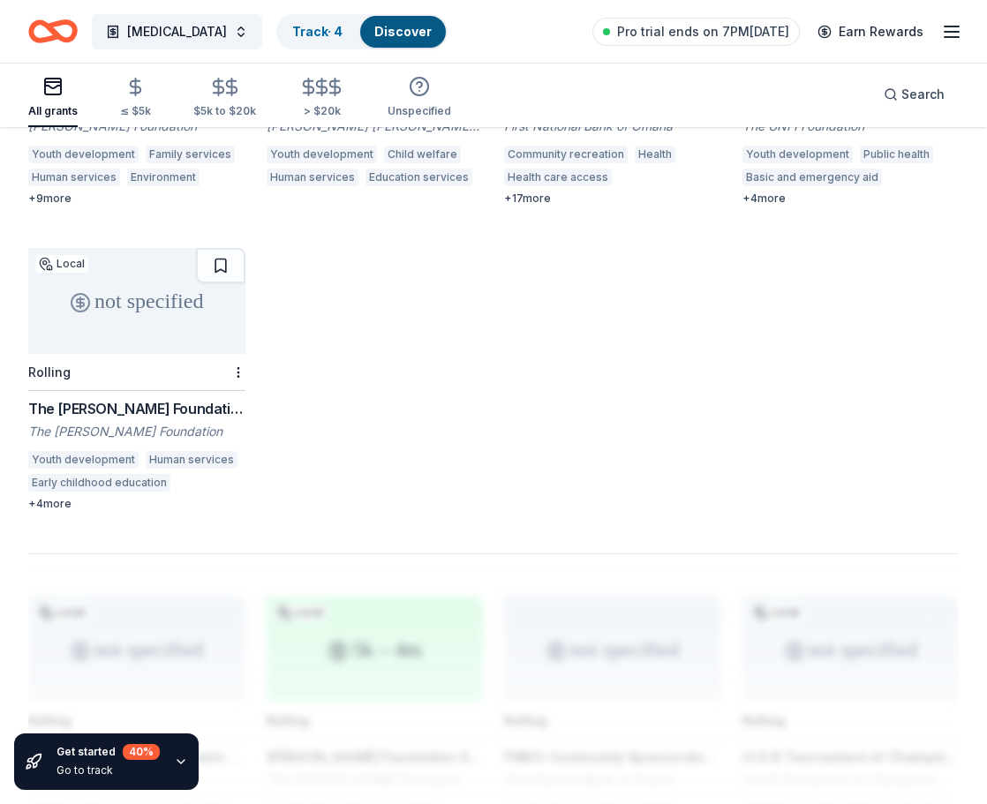
scroll to position [1301, 0]
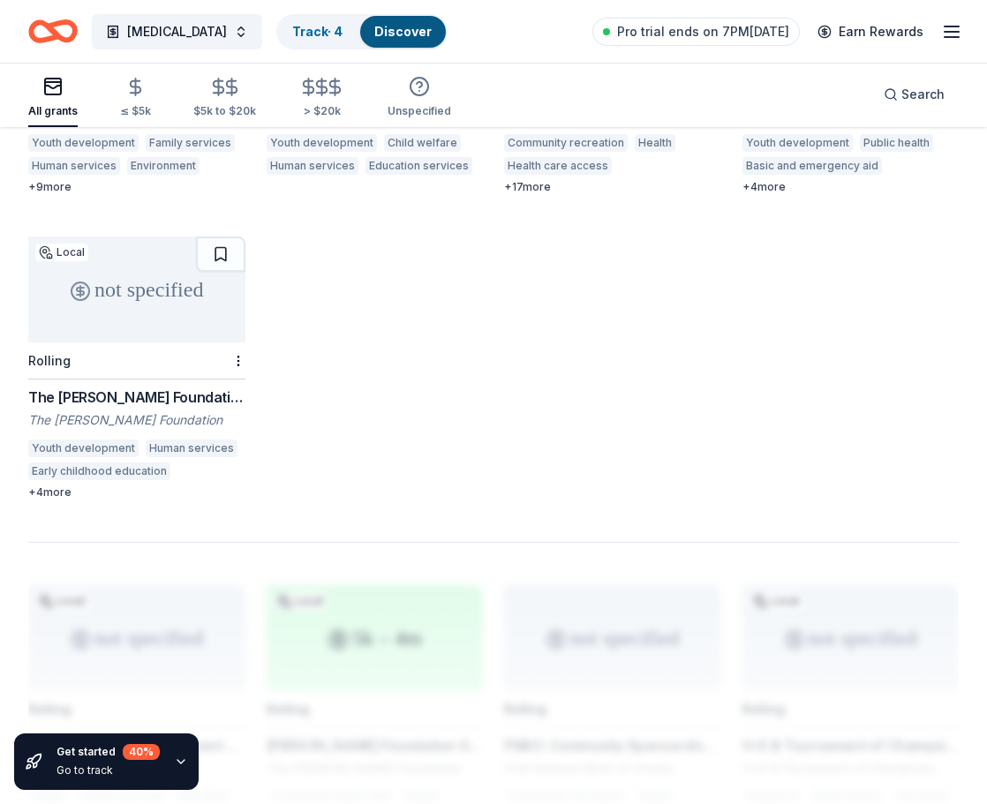
click at [846, 604] on div at bounding box center [493, 683] width 930 height 282
click at [183, 759] on icon "button" at bounding box center [181, 762] width 14 height 14
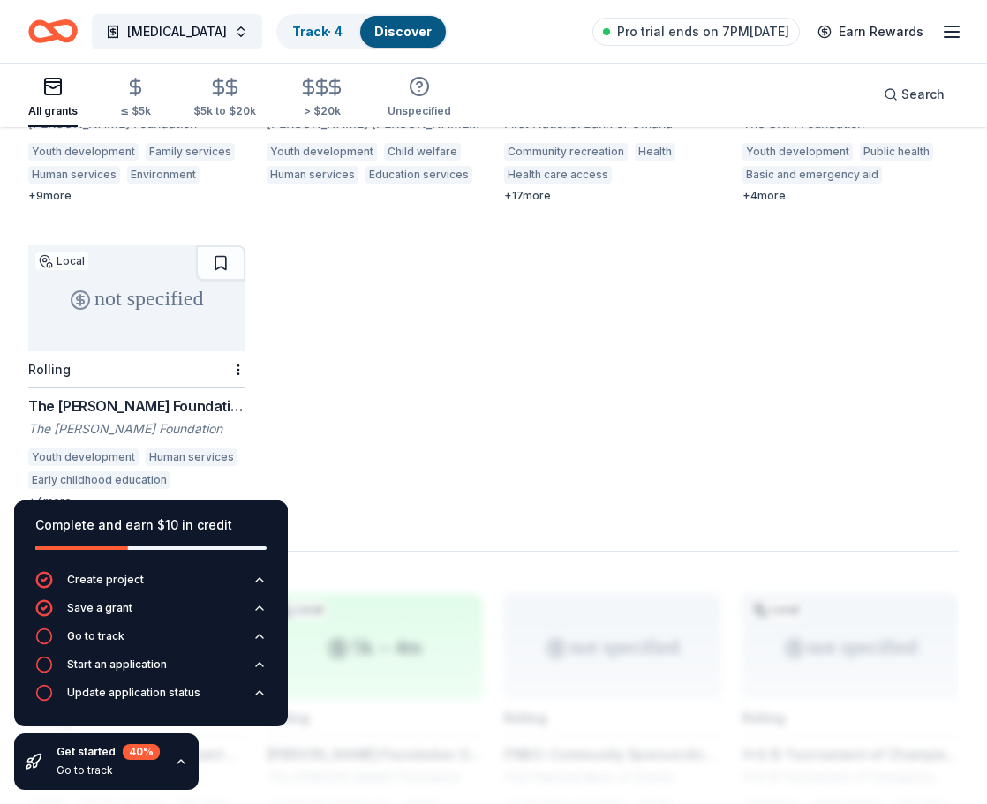
scroll to position [1251, 0]
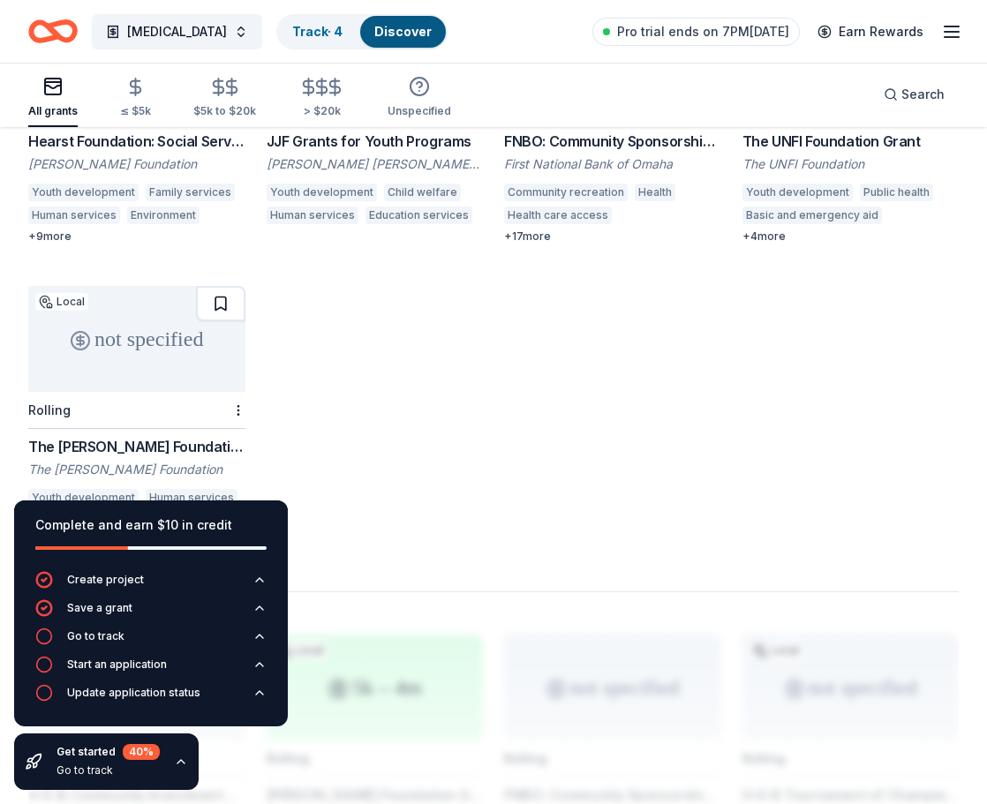
click at [223, 286] on button at bounding box center [220, 303] width 49 height 35
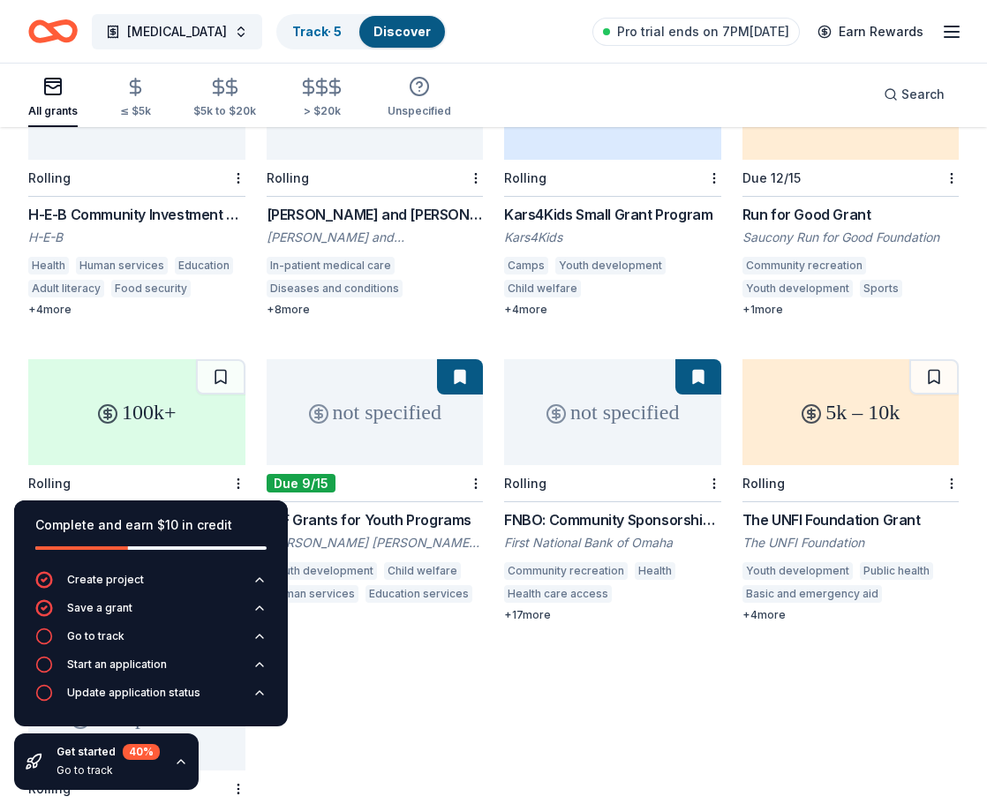
scroll to position [867, 0]
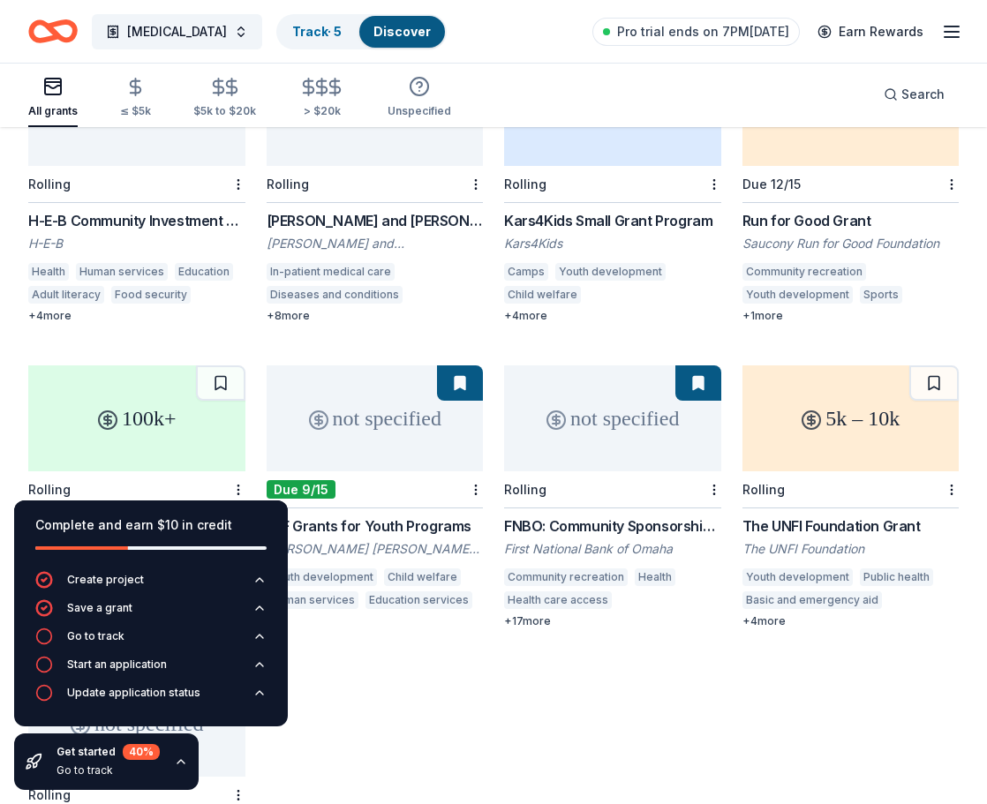
click at [399, 398] on div "not specified" at bounding box center [375, 418] width 217 height 106
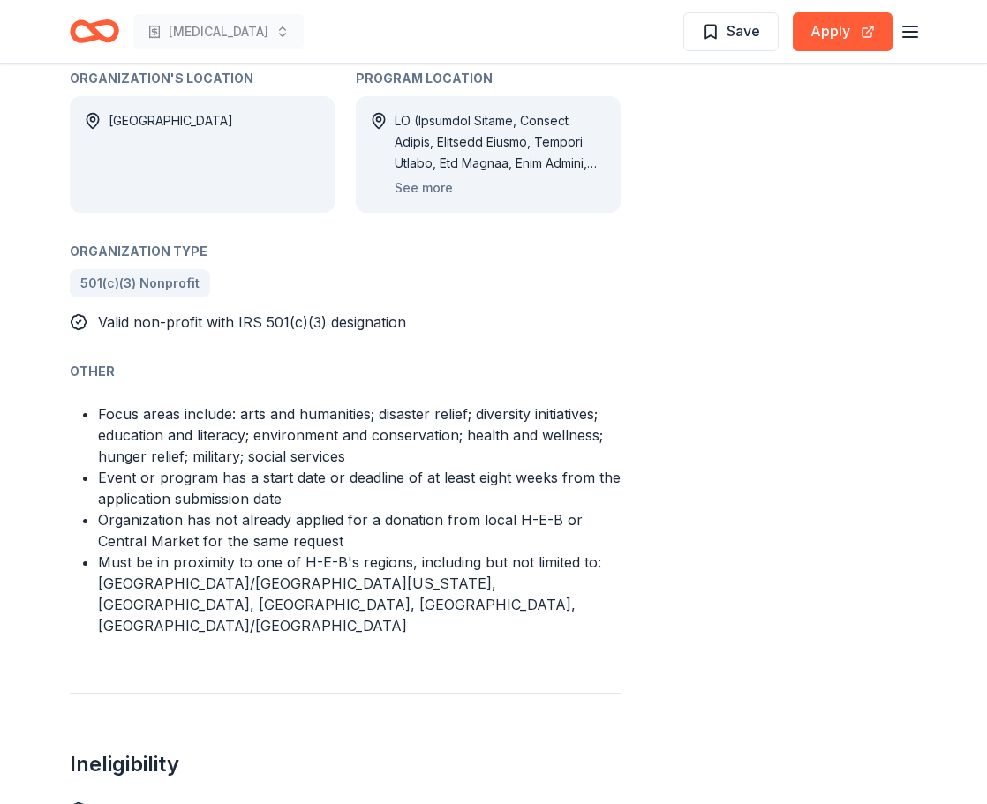
scroll to position [1038, 0]
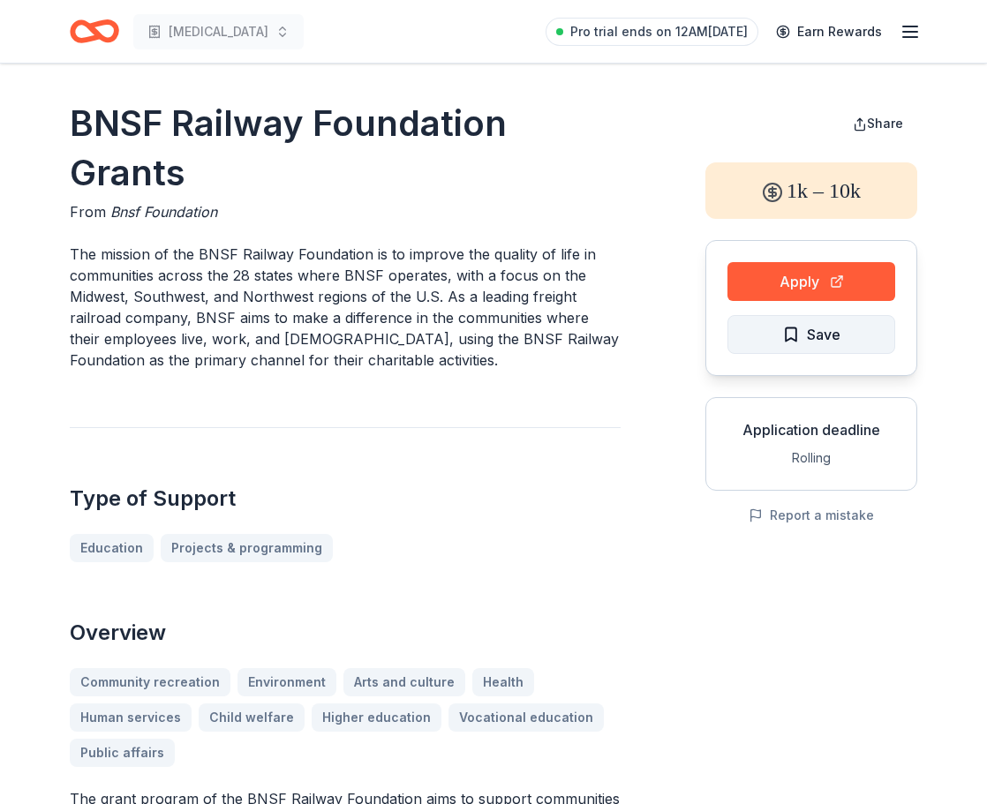
click at [796, 336] on span "Save" at bounding box center [811, 334] width 58 height 23
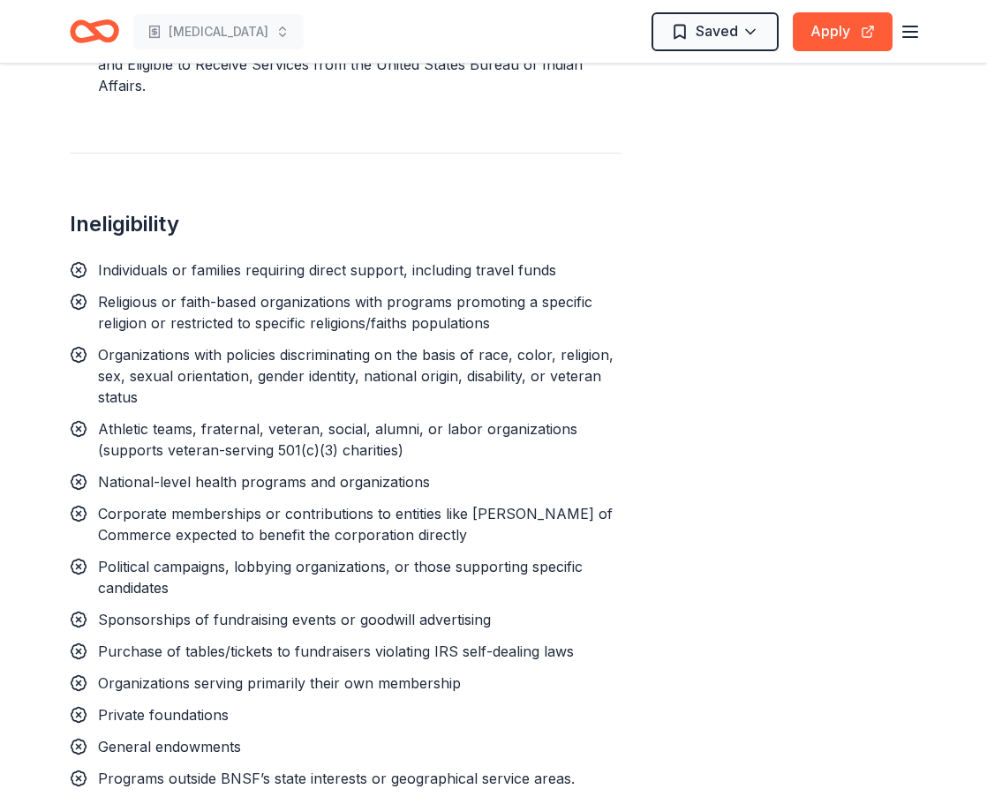
scroll to position [1619, 0]
